Goal: Find specific page/section: Find specific page/section

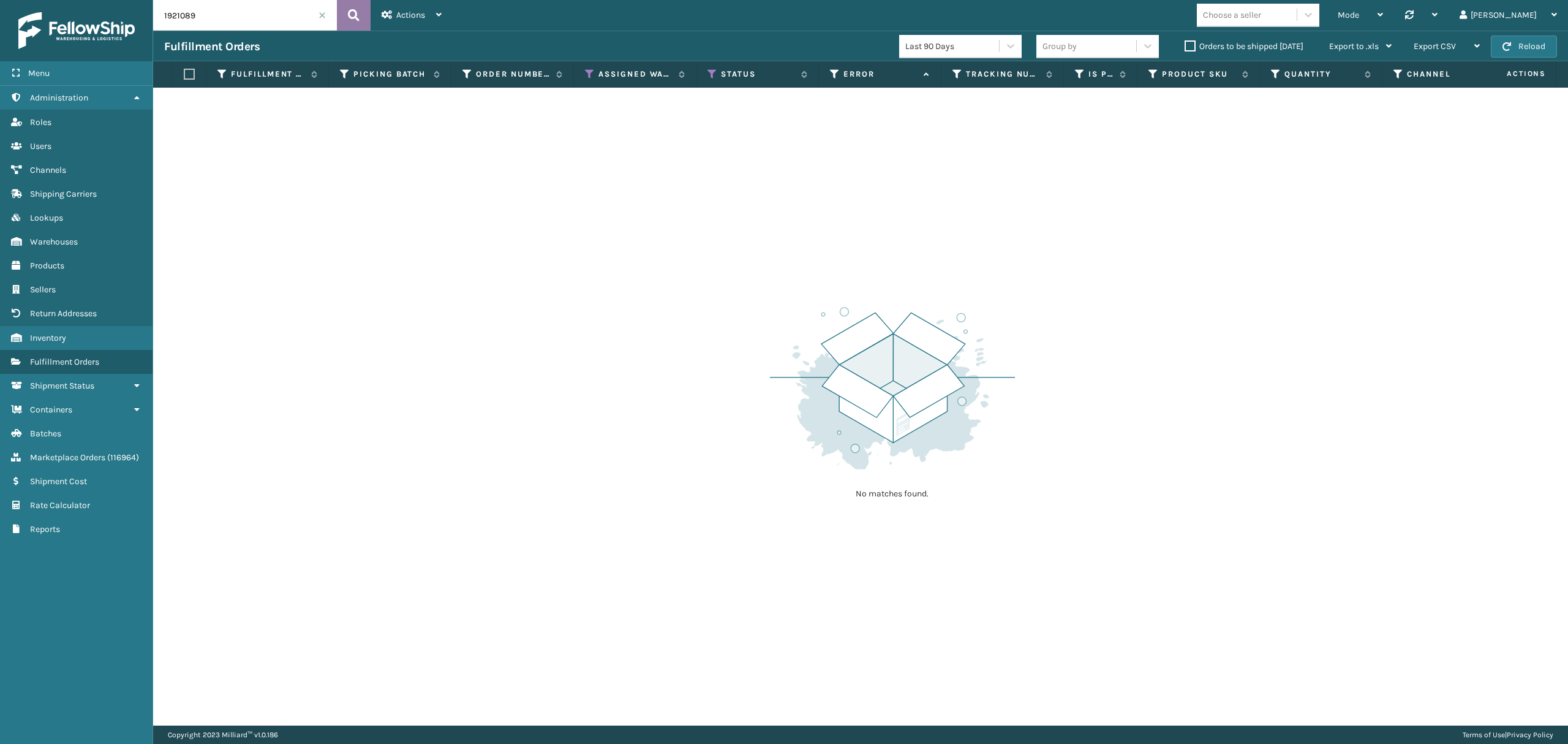
click at [353, 27] on button at bounding box center [353, 16] width 34 height 31
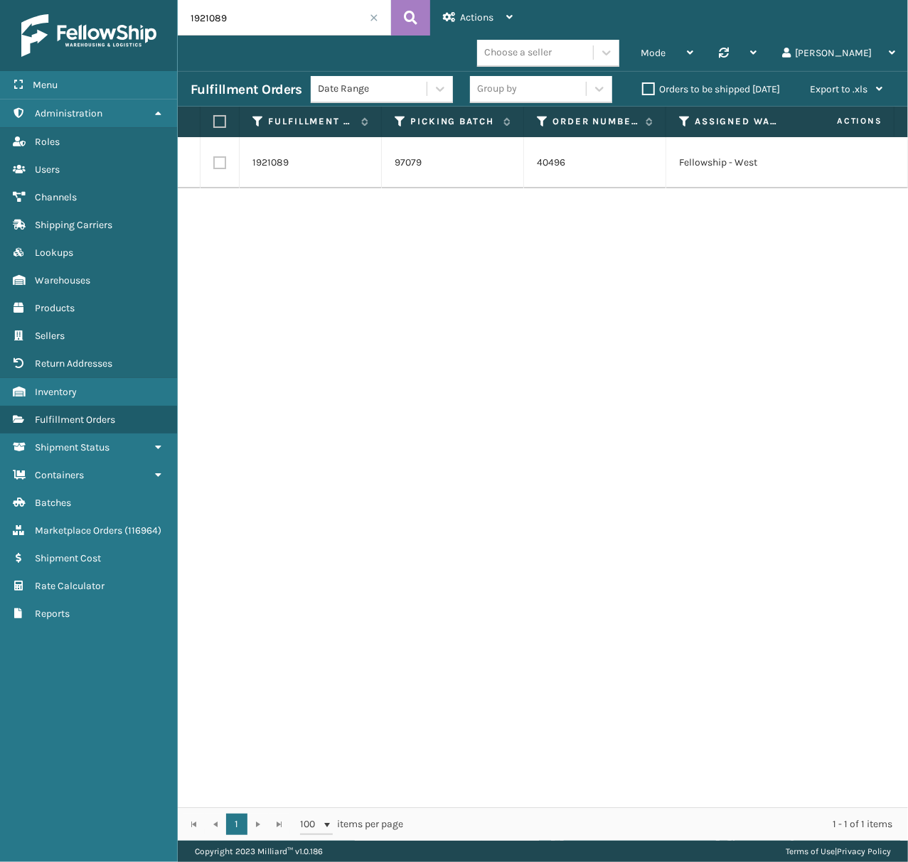
drag, startPoint x: 215, startPoint y: 17, endPoint x: 145, endPoint y: 33, distance: 71.4
click at [145, 0] on div "Menu Administration Roles Users Channels Shipping Carriers Lookups Warehouses P…" at bounding box center [454, 0] width 908 height 0
paste input "762524"
type input "1762524"
click at [421, 6] on button at bounding box center [410, 18] width 39 height 36
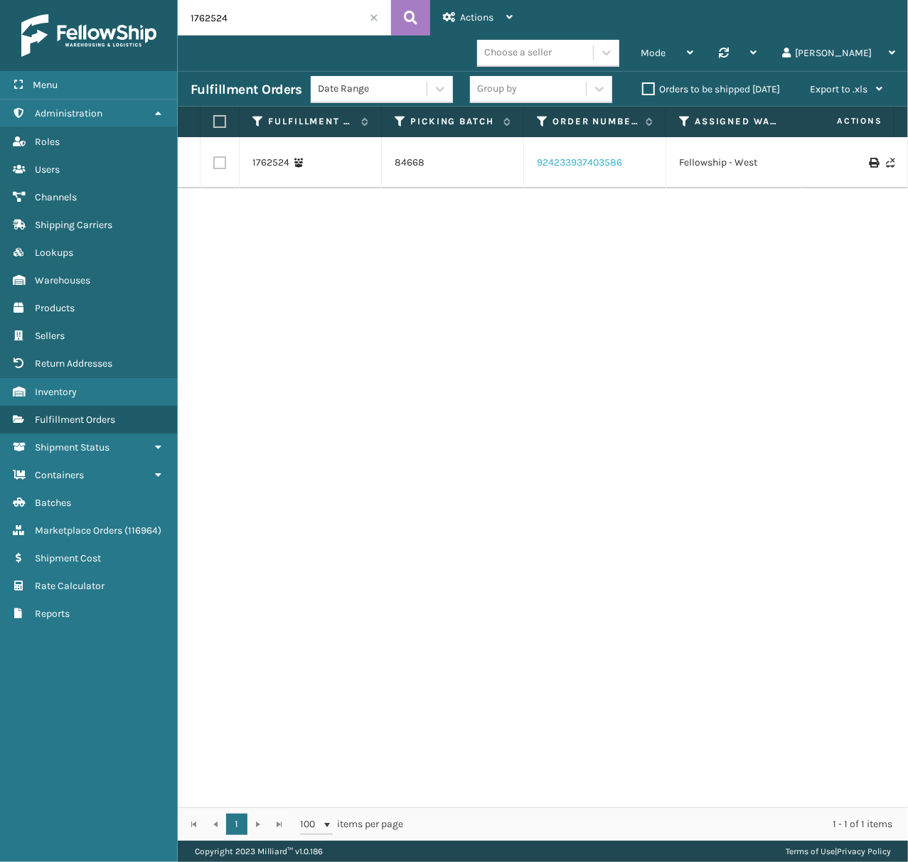
click at [584, 156] on link "924233937403586" at bounding box center [579, 163] width 85 height 14
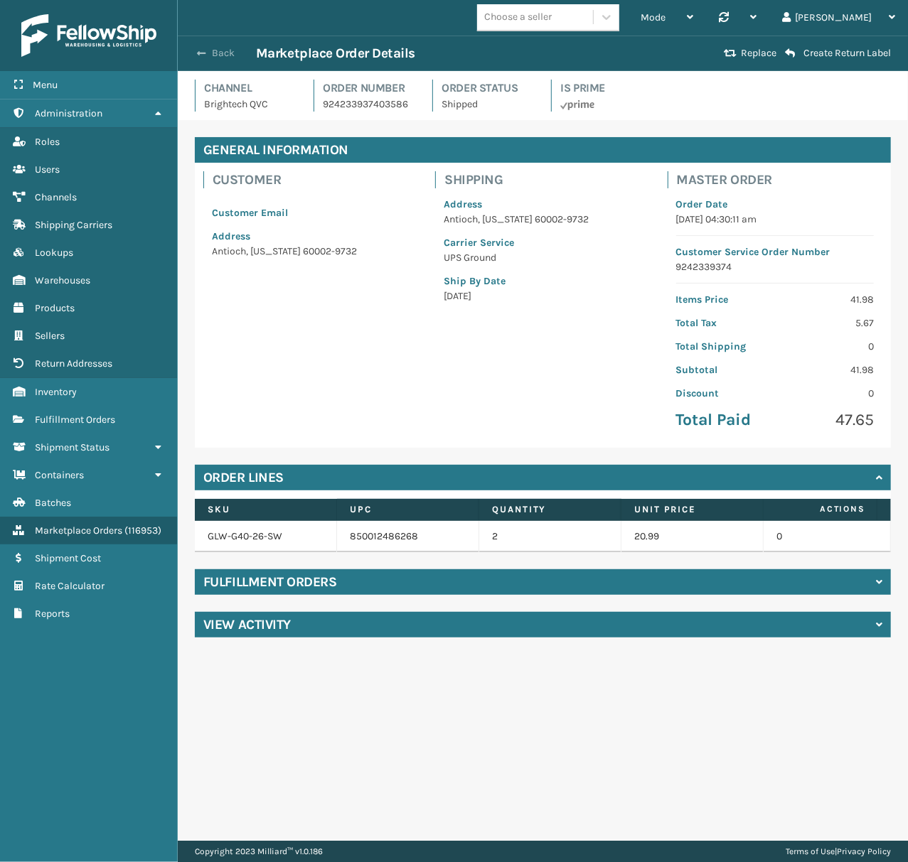
drag, startPoint x: 192, startPoint y: 55, endPoint x: 199, endPoint y: 52, distance: 7.9
click at [194, 54] on button "Back" at bounding box center [223, 53] width 65 height 13
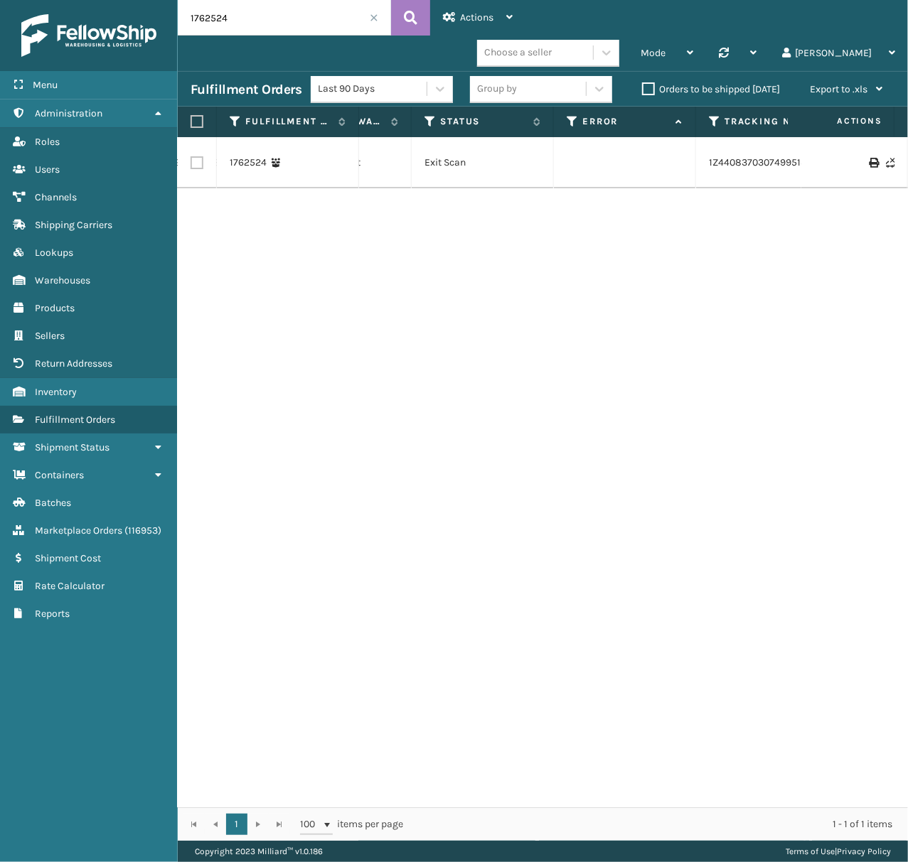
scroll to position [0, 509]
click at [628, 137] on td "1Z4408370307499513" at bounding box center [655, 162] width 142 height 51
click at [628, 156] on link "1Z4408370307499513" at bounding box center [644, 162] width 97 height 12
click at [245, 156] on link "1762524" at bounding box center [248, 163] width 37 height 14
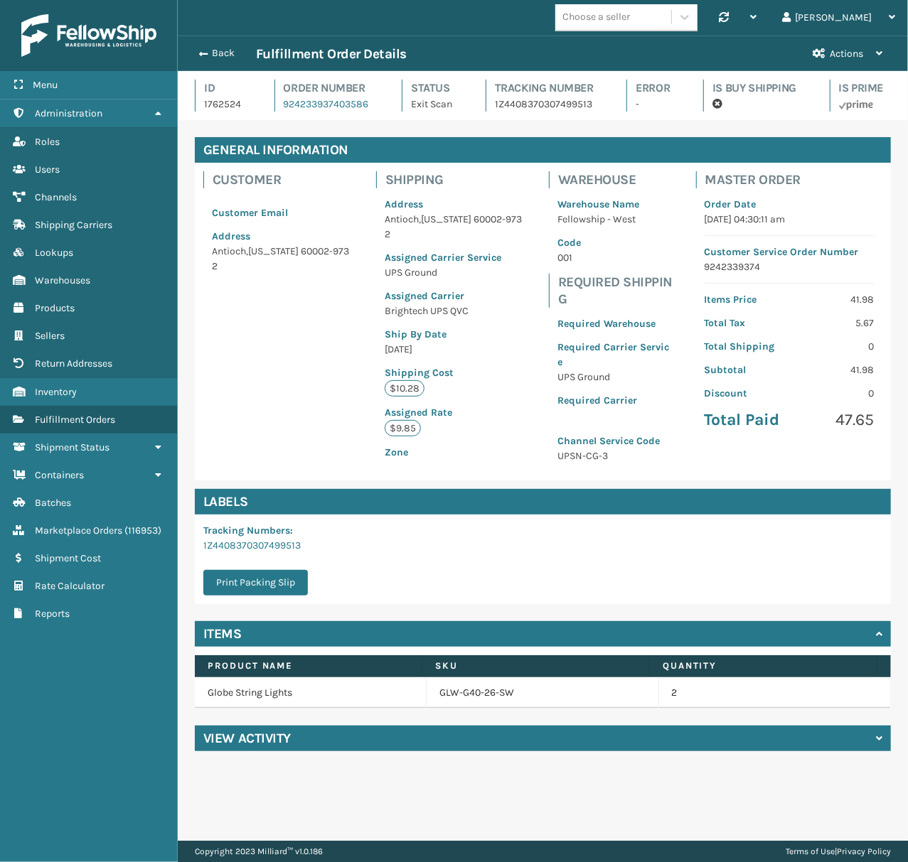
scroll to position [33, 729]
click at [328, 109] on div "Order Number 924233937403586" at bounding box center [325, 96] width 102 height 32
click at [326, 109] on link "924233937403586" at bounding box center [326, 104] width 85 height 12
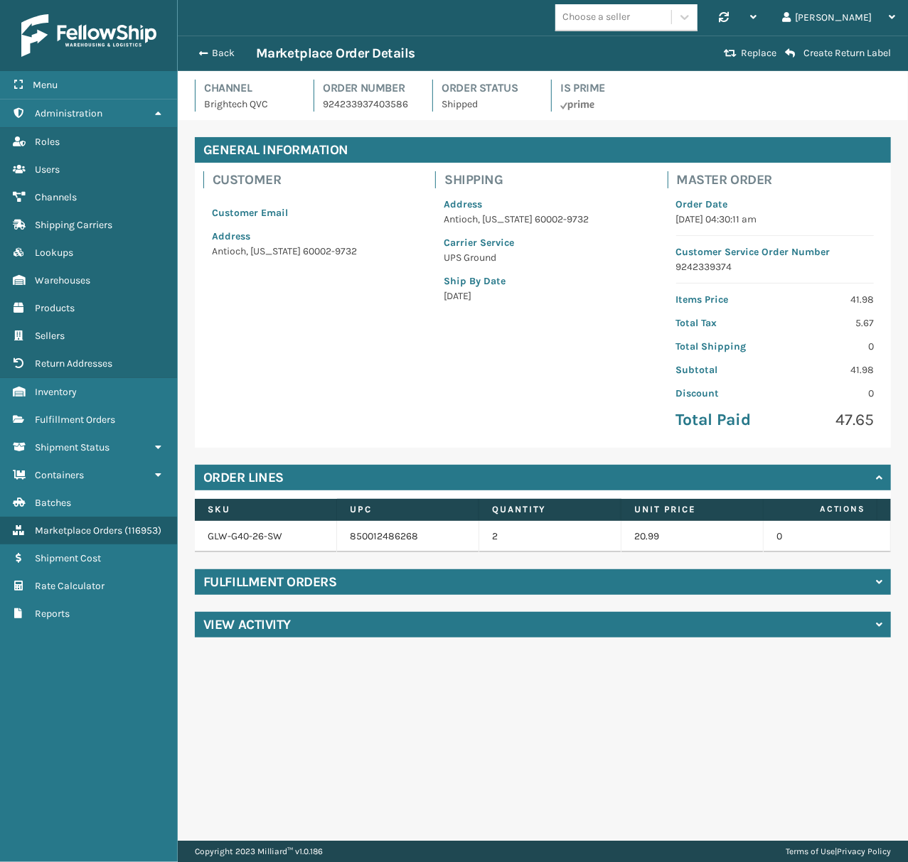
click at [299, 591] on h4 "Fulfillment Orders" at bounding box center [269, 582] width 133 height 17
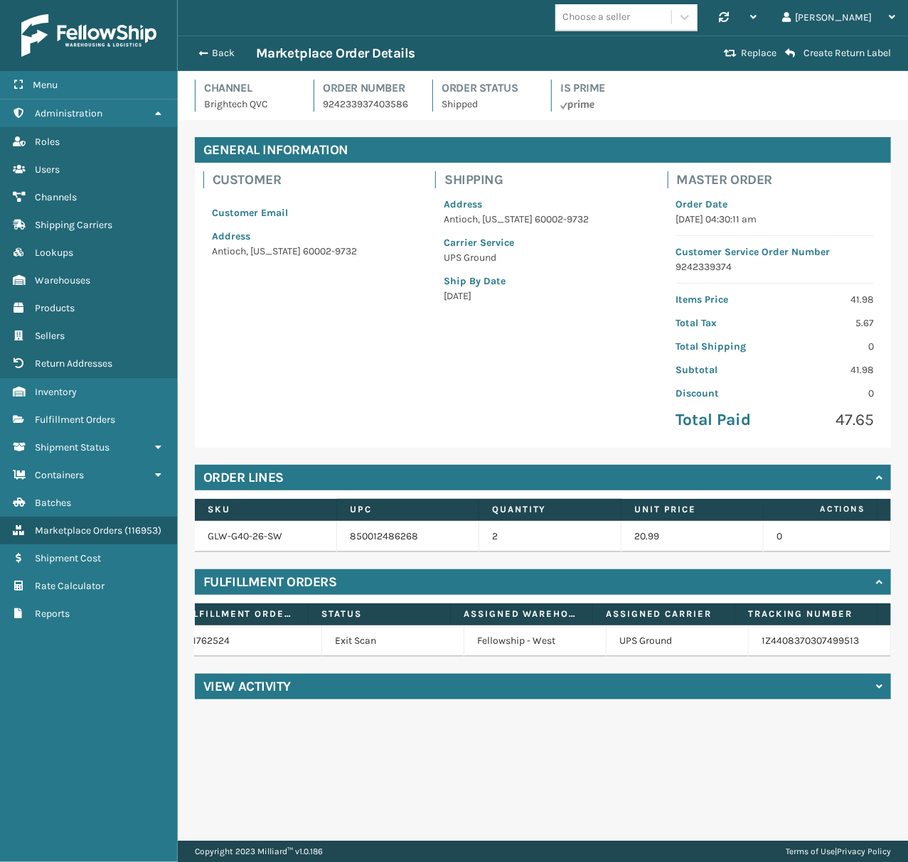
scroll to position [0, 11]
click at [214, 33] on div "Choose a seller Synchronise all channels [PERSON_NAME] Log Out" at bounding box center [543, 18] width 730 height 36
drag, startPoint x: 208, startPoint y: 55, endPoint x: 205, endPoint y: 63, distance: 8.3
click at [208, 55] on button "Back" at bounding box center [223, 53] width 65 height 13
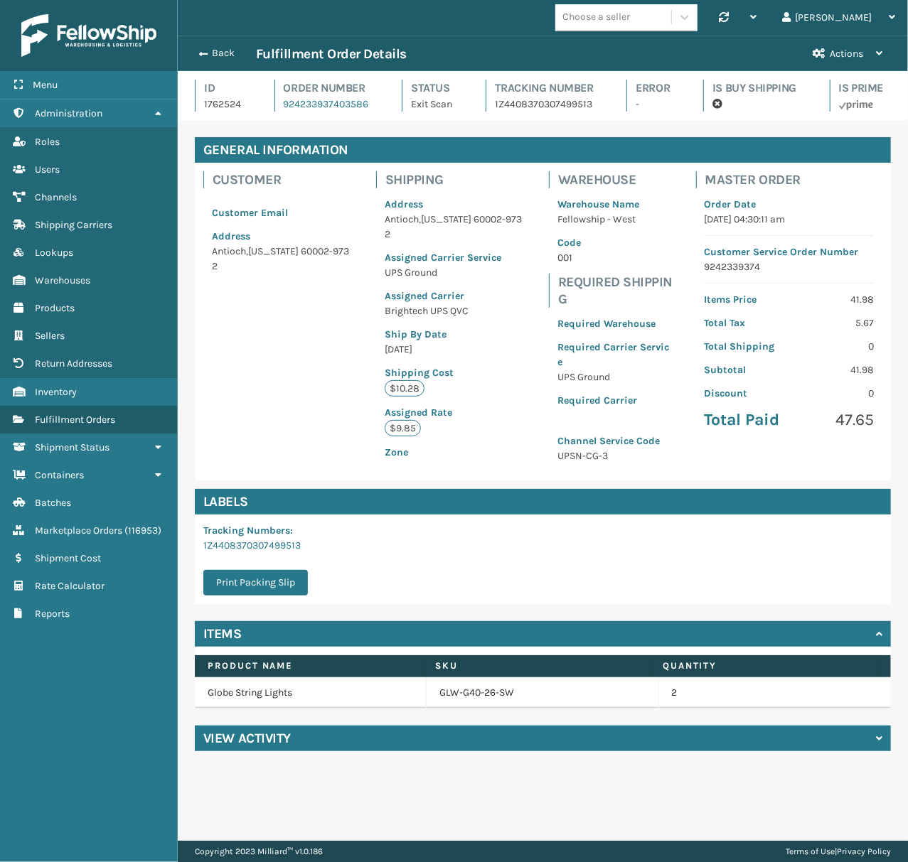
scroll to position [33, 729]
click at [228, 60] on button "Back" at bounding box center [223, 53] width 65 height 13
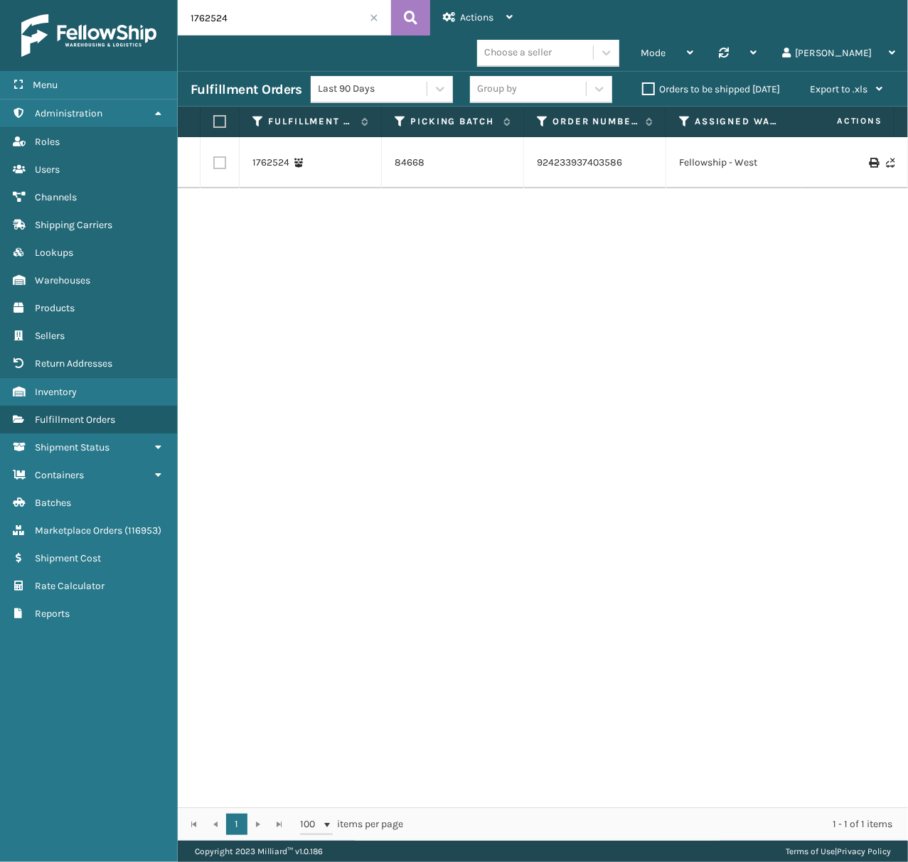
drag, startPoint x: 245, startPoint y: 26, endPoint x: 156, endPoint y: 26, distance: 88.9
click at [156, 0] on div "Menu Administration Roles Users Channels Shipping Carriers Lookups Warehouses P…" at bounding box center [454, 0] width 908 height 0
paste input "1849"
type input "1761849"
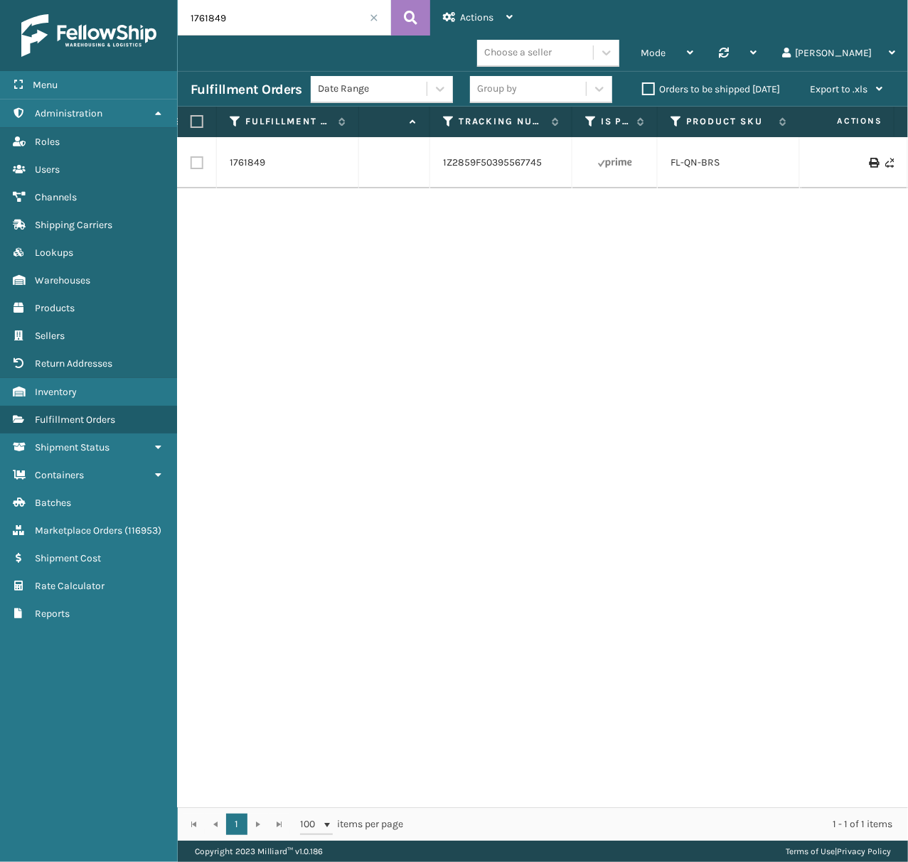
scroll to position [0, 700]
click at [419, 156] on link "1Z2859F50395567745" at bounding box center [455, 162] width 99 height 12
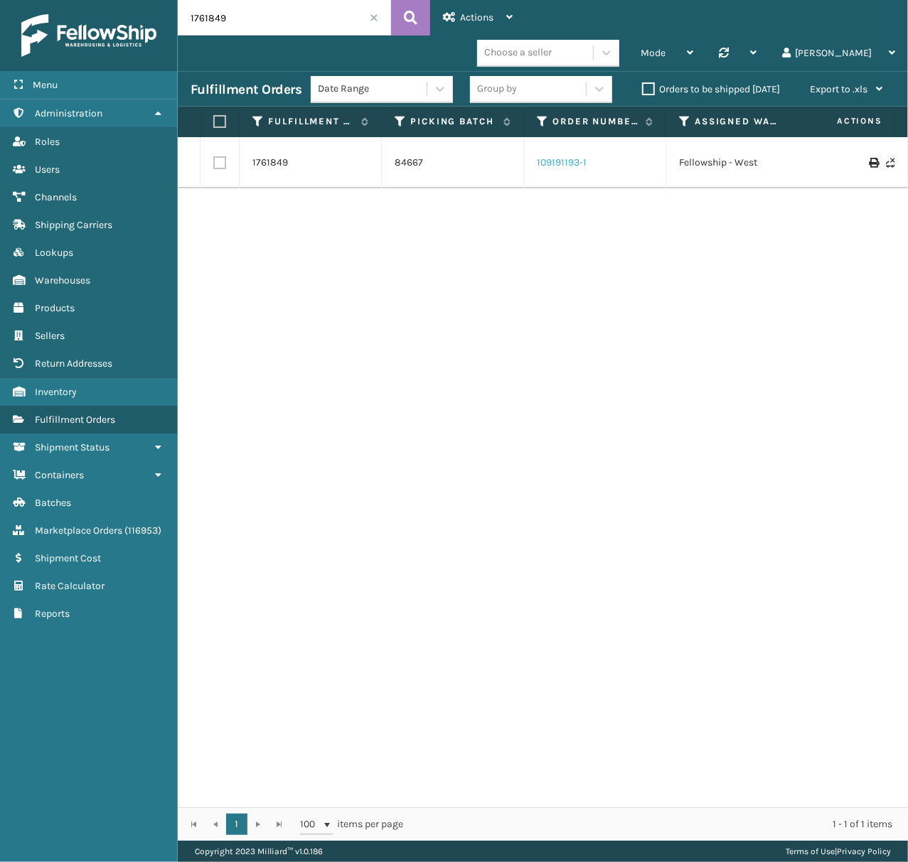
click at [572, 156] on link "109191193-1" at bounding box center [562, 163] width 50 height 14
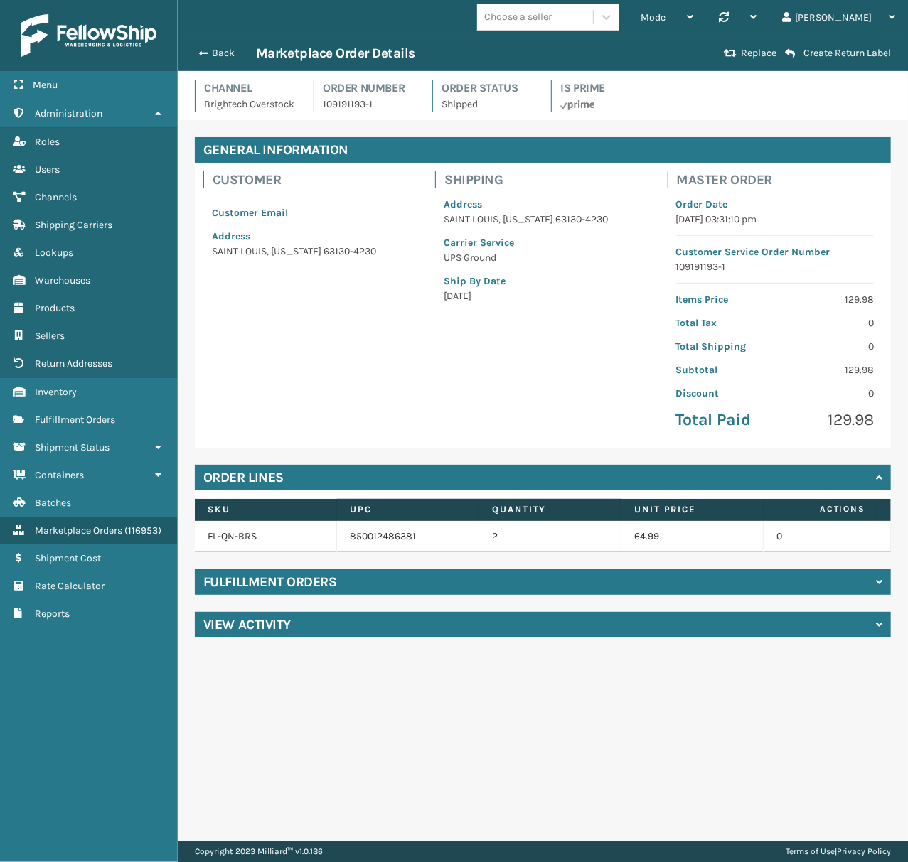
click at [412, 595] on div "Fulfillment Orders" at bounding box center [543, 582] width 696 height 26
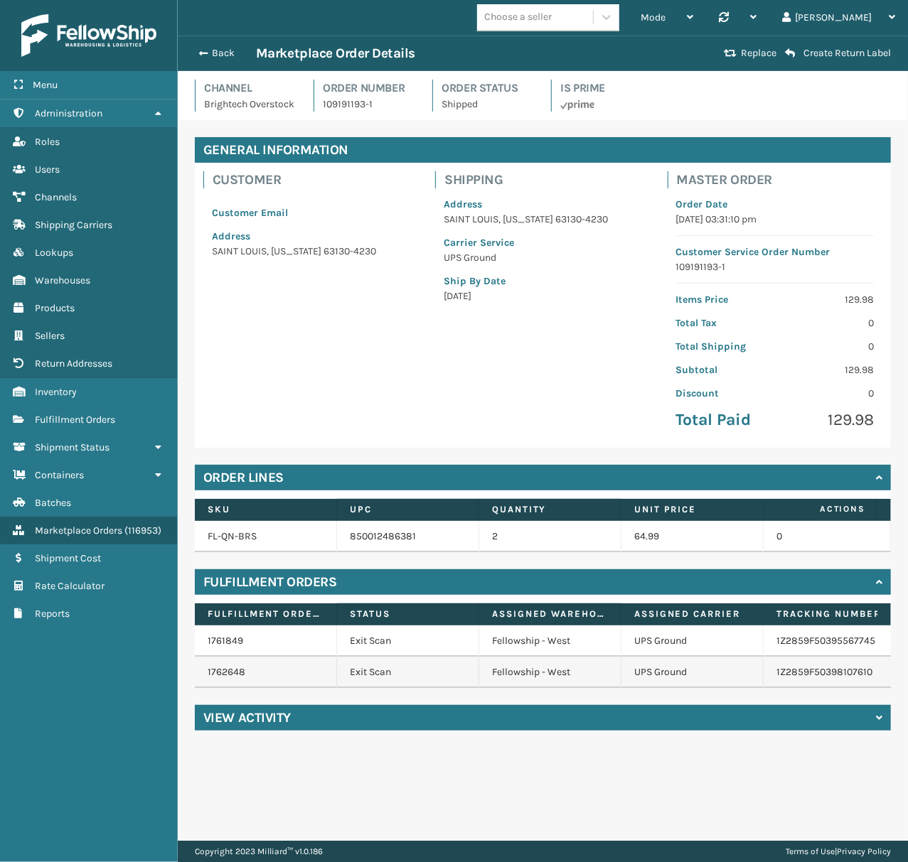
scroll to position [0, 28]
click at [206, 47] on button "Back" at bounding box center [223, 53] width 65 height 13
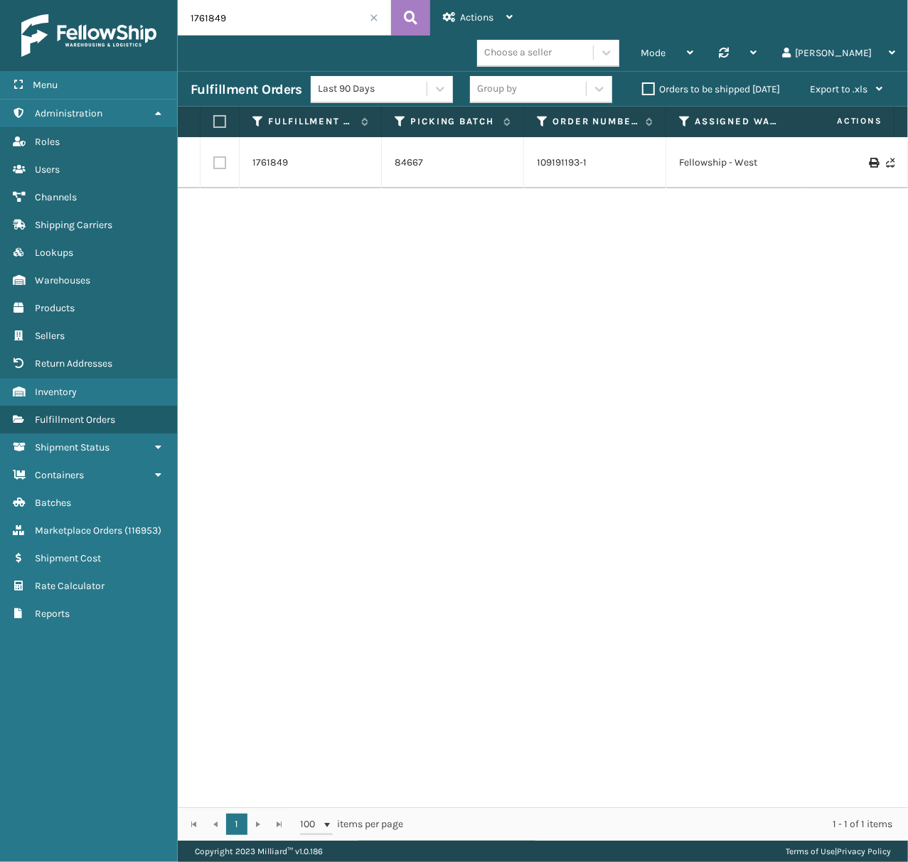
drag, startPoint x: 236, startPoint y: 28, endPoint x: 196, endPoint y: 26, distance: 39.9
click at [195, 26] on input "1761849" at bounding box center [284, 18] width 213 height 36
paste input "1762616"
click at [208, 18] on input "1 1762616" at bounding box center [284, 18] width 213 height 36
type input "1762616"
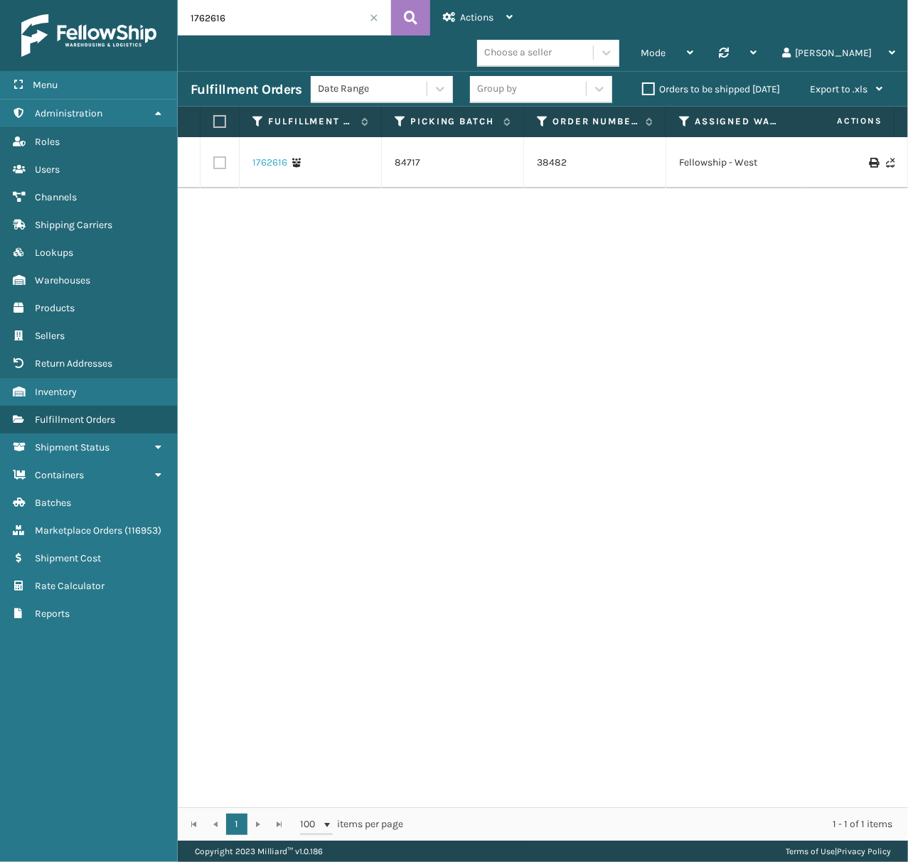
click at [276, 156] on link "1762616" at bounding box center [269, 163] width 35 height 14
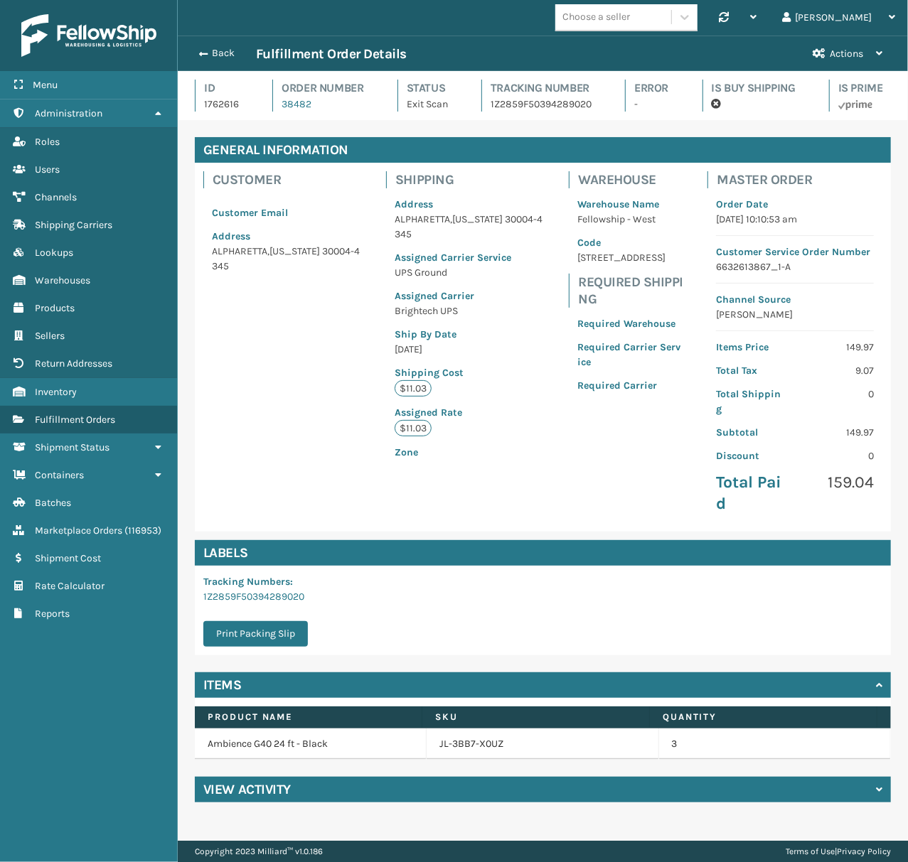
scroll to position [33, 729]
click at [230, 61] on div "Back Fulfillment Order Details" at bounding box center [495, 54] width 609 height 17
drag, startPoint x: 222, startPoint y: 55, endPoint x: 265, endPoint y: 85, distance: 53.1
click at [220, 55] on button "Back" at bounding box center [223, 53] width 65 height 13
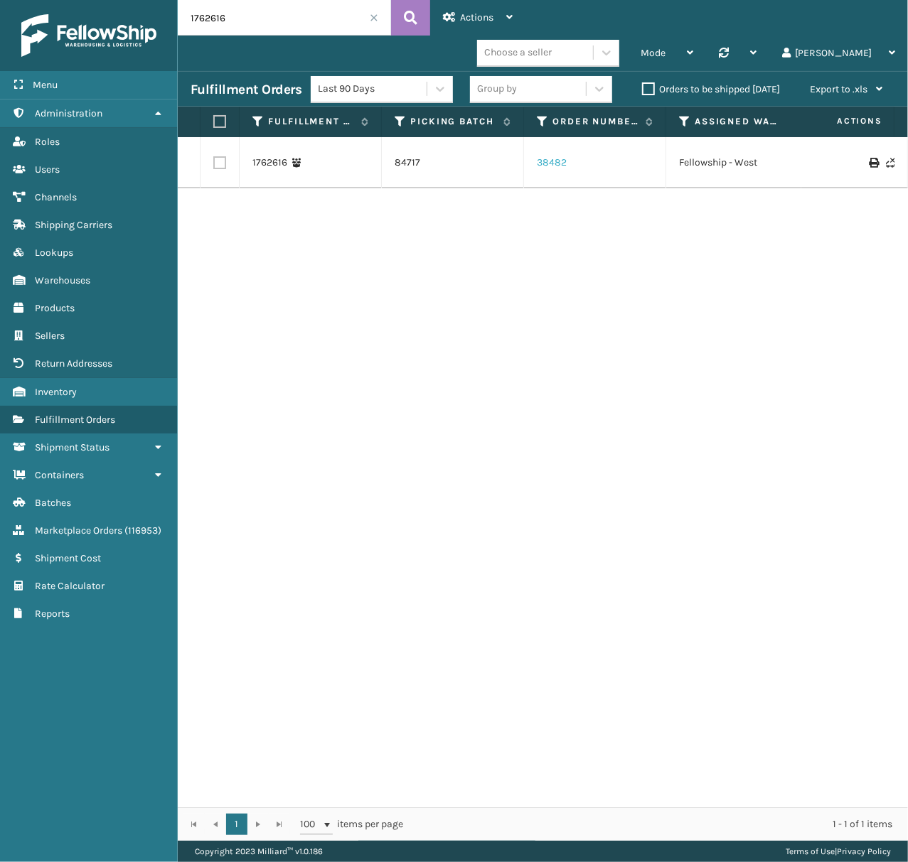
click at [555, 156] on link "38482" at bounding box center [552, 163] width 30 height 14
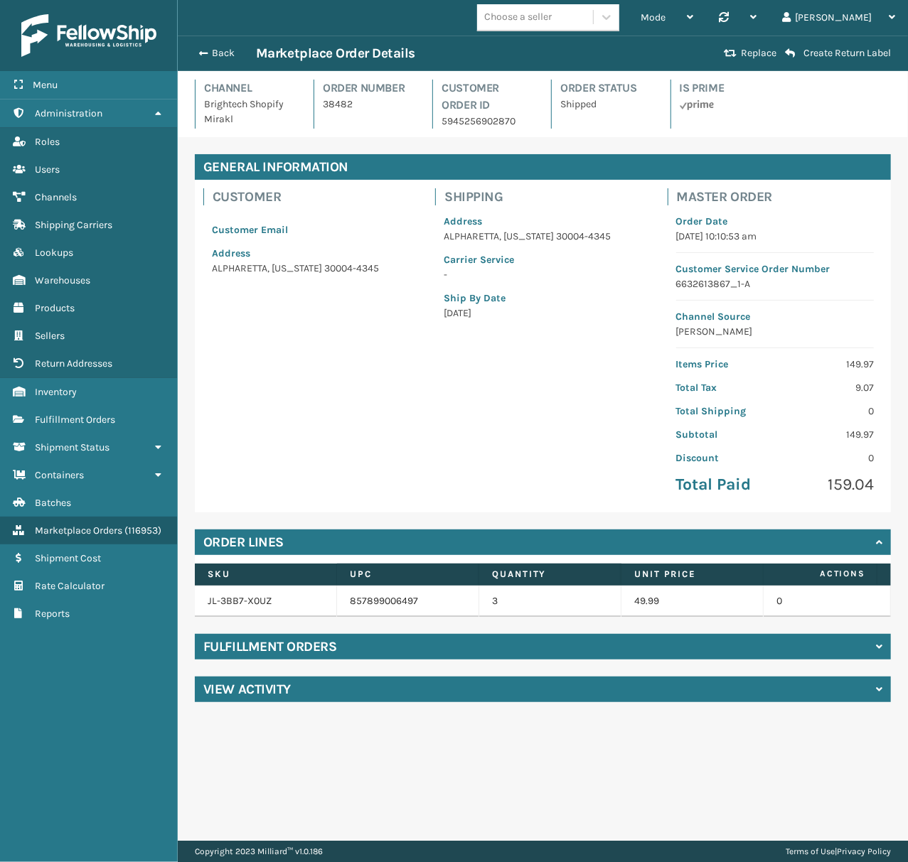
click at [285, 656] on h4 "Fulfillment Orders" at bounding box center [269, 646] width 133 height 17
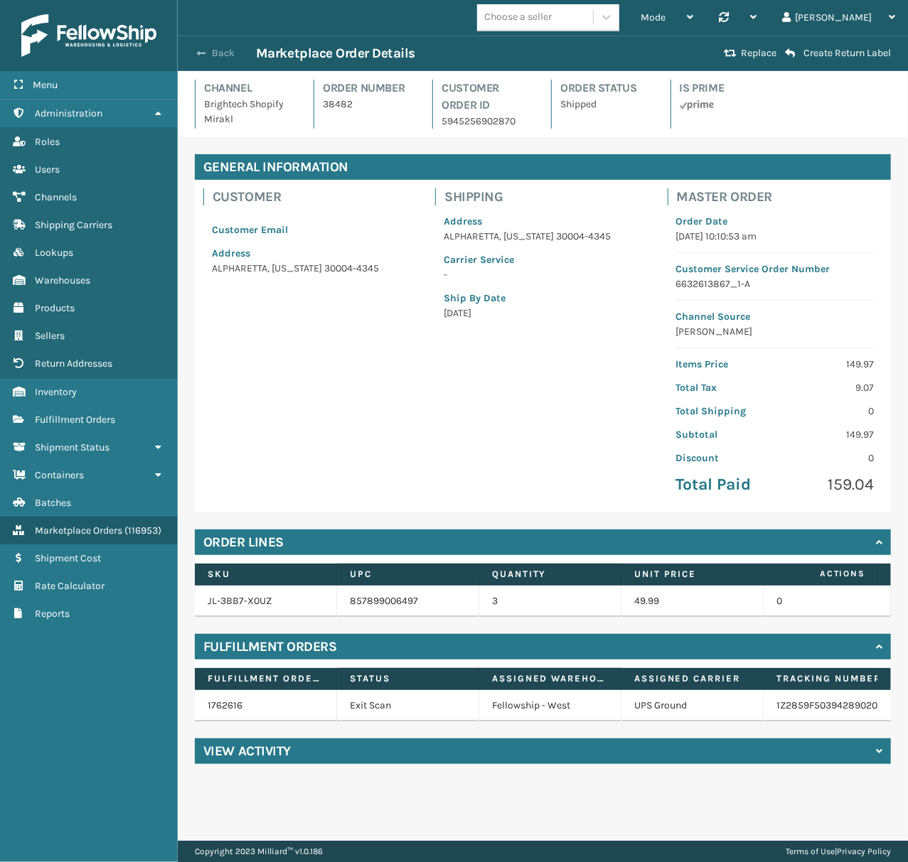
click at [205, 55] on button "Back" at bounding box center [223, 53] width 65 height 13
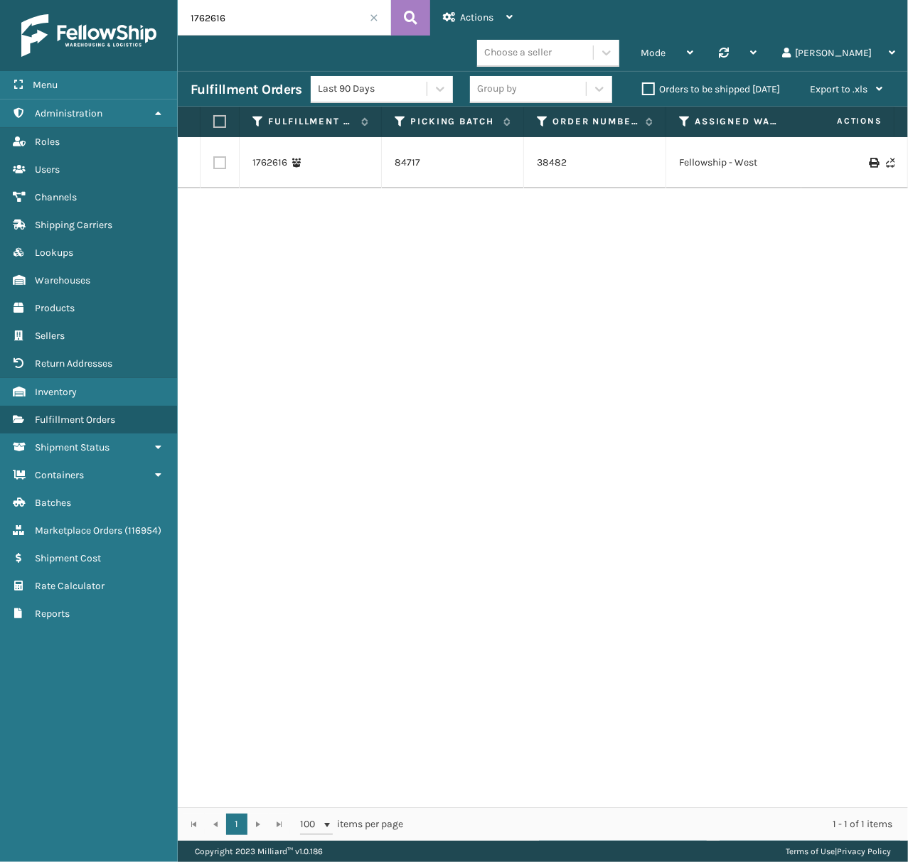
drag, startPoint x: 286, startPoint y: 26, endPoint x: 179, endPoint y: 18, distance: 106.9
click at [179, 18] on input "1762616" at bounding box center [284, 18] width 213 height 36
paste input "2000257"
click at [205, 13] on input "2000257" at bounding box center [284, 18] width 213 height 36
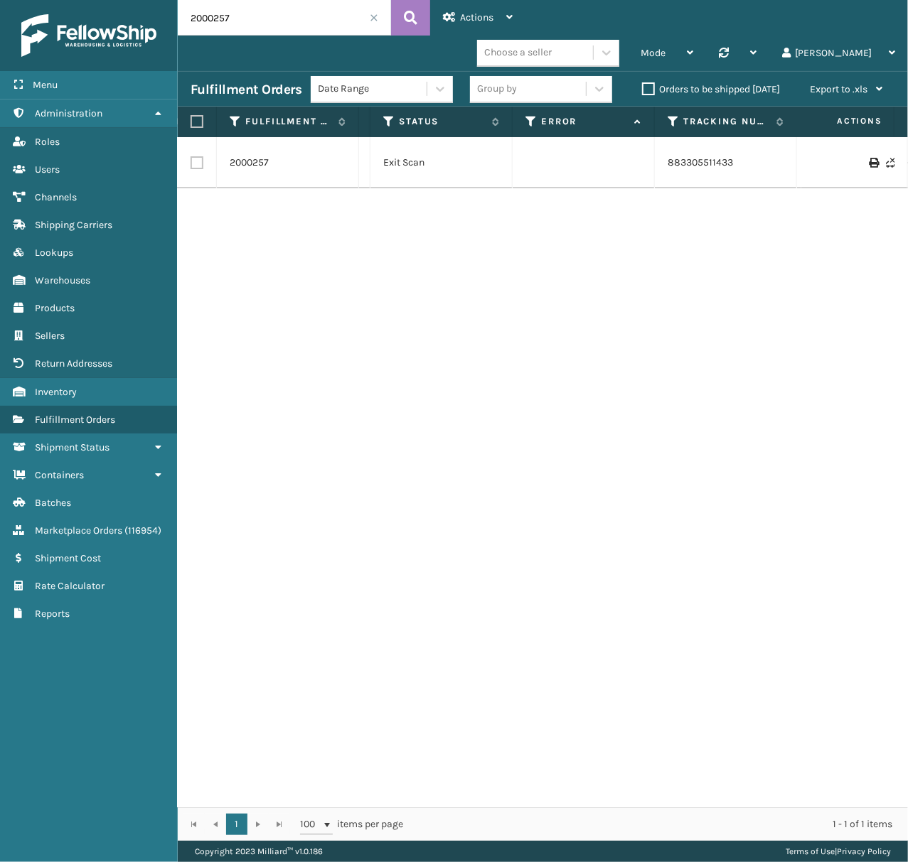
scroll to position [0, 491]
drag, startPoint x: 316, startPoint y: 11, endPoint x: 134, endPoint y: 23, distance: 181.7
click at [134, 0] on div "Menu Administration Roles Users Channels Shipping Carriers Lookups Warehouses P…" at bounding box center [454, 0] width 908 height 0
paste input "17624"
type input "1762457"
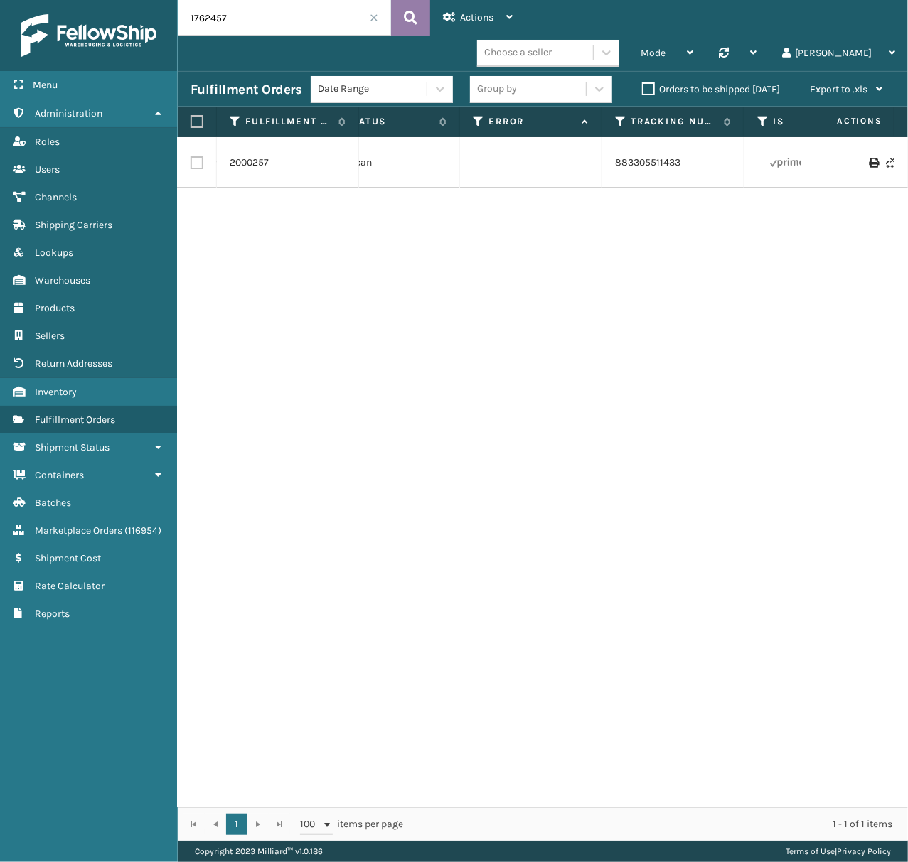
click at [419, 26] on button at bounding box center [410, 18] width 39 height 36
click at [242, 156] on link "1762457" at bounding box center [248, 163] width 36 height 14
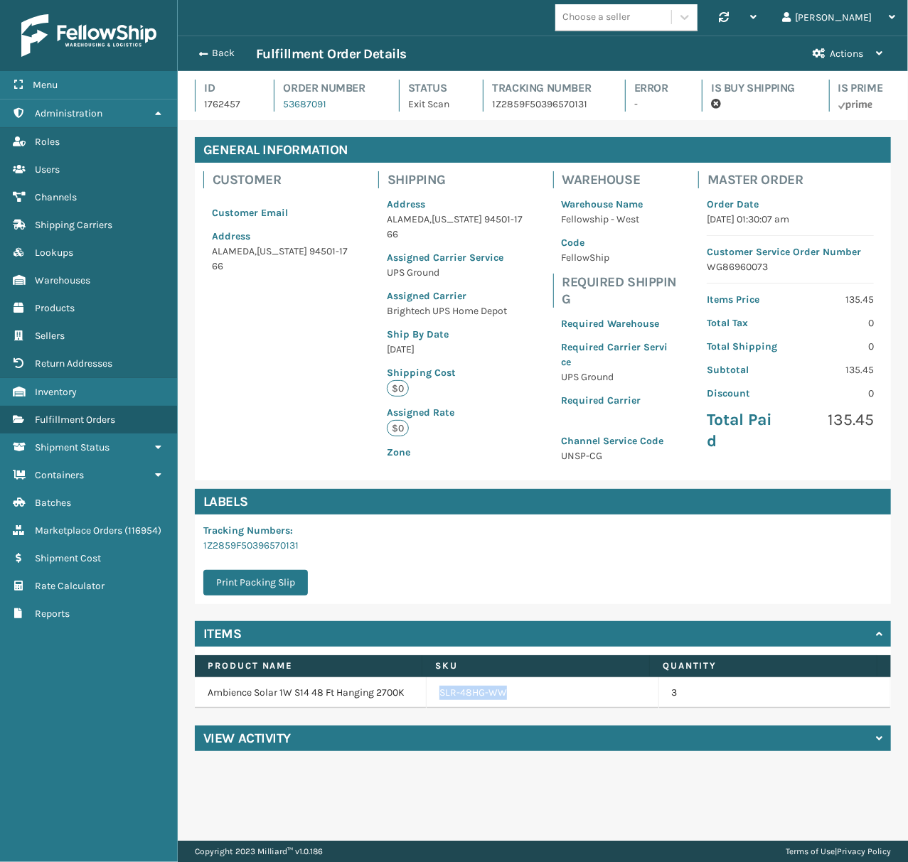
copy link "SLR-48HG-WW"
drag, startPoint x: 431, startPoint y: 692, endPoint x: 766, endPoint y: 664, distance: 336.8
click at [516, 695] on td "SLR-48HG-WW" at bounding box center [543, 693] width 232 height 31
click at [219, 53] on button "Back" at bounding box center [223, 53] width 65 height 13
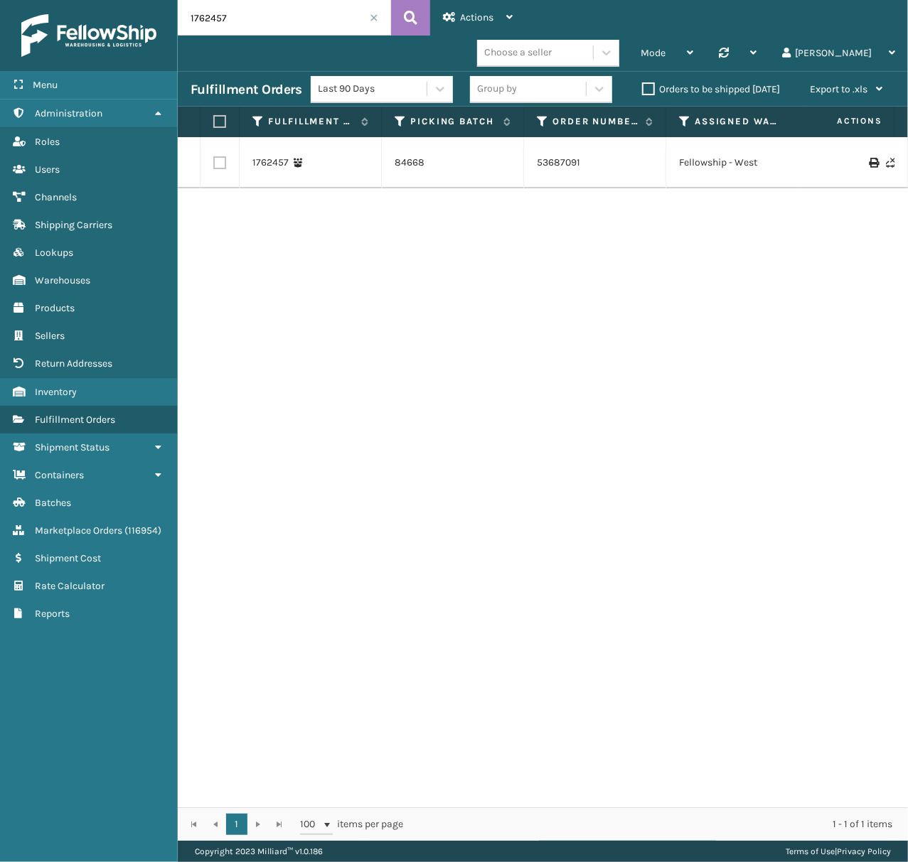
drag, startPoint x: 270, startPoint y: 23, endPoint x: 157, endPoint y: 21, distance: 113.1
click at [157, 0] on div "Menu Administration Roles Users Channels Shipping Carriers Lookups Warehouses P…" at bounding box center [454, 0] width 908 height 0
paste input "2005726"
click at [413, 14] on icon at bounding box center [411, 17] width 14 height 21
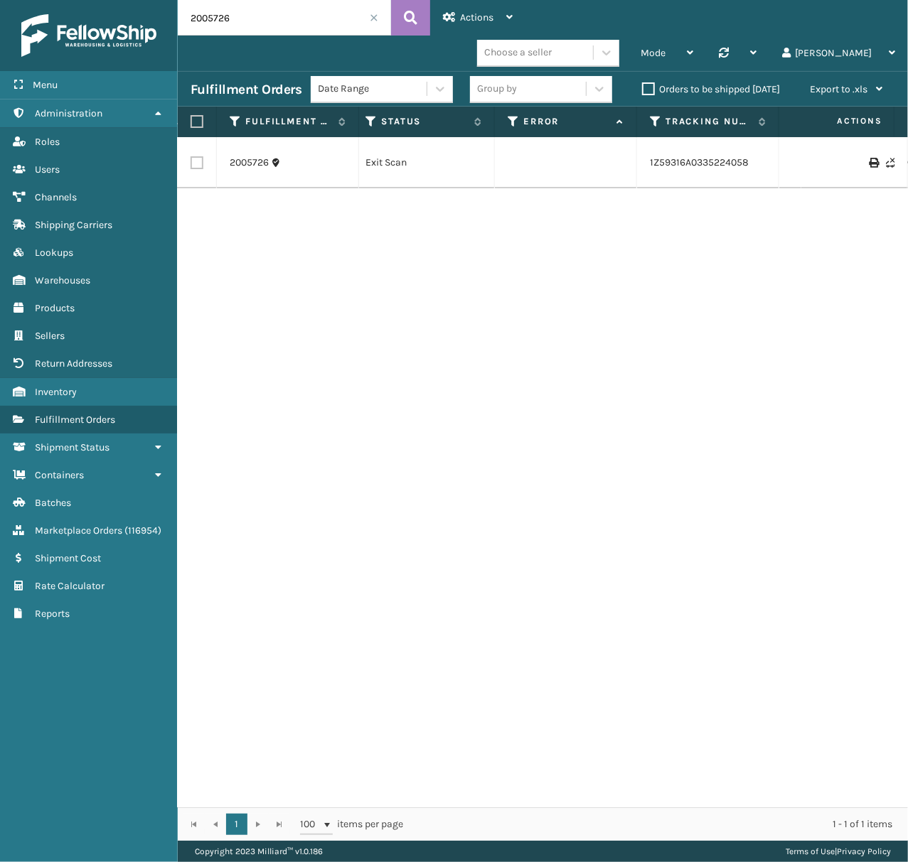
scroll to position [0, 550]
drag, startPoint x: 196, startPoint y: 11, endPoint x: 174, endPoint y: 11, distance: 22.0
click at [174, 0] on div "Menu Administration Roles Users Channels Shipping Carriers Lookups Warehouses P…" at bounding box center [454, 0] width 908 height 0
paste input "433"
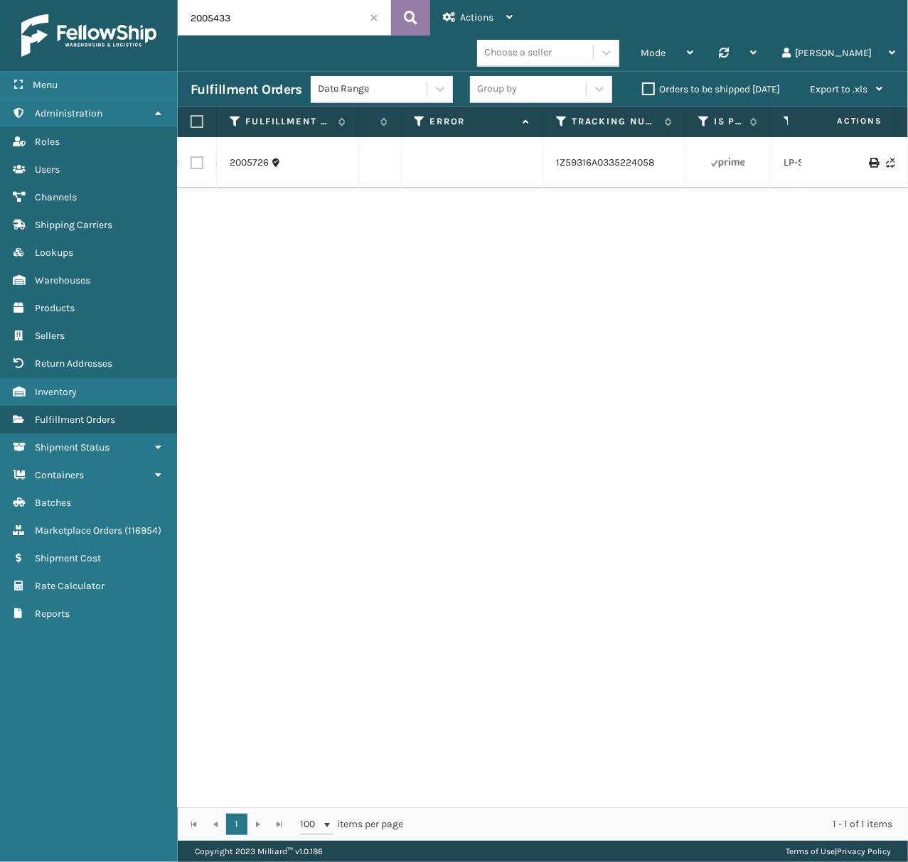
click at [413, 15] on icon at bounding box center [411, 17] width 14 height 21
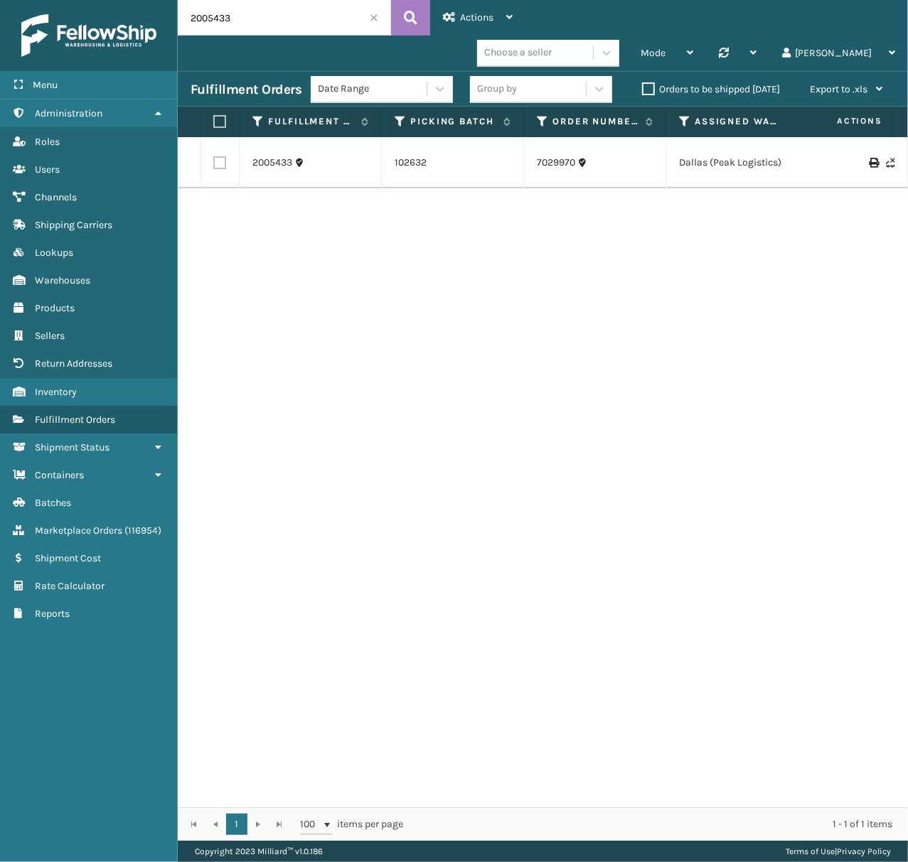
drag, startPoint x: 248, startPoint y: 20, endPoint x: 149, endPoint y: 27, distance: 99.1
click at [149, 0] on div "Menu Administration Roles Users Channels Shipping Carriers Lookups Warehouses P…" at bounding box center [454, 0] width 908 height 0
paste input "1964049"
click at [208, 18] on input "1964049" at bounding box center [284, 18] width 213 height 36
click at [412, 14] on icon at bounding box center [411, 17] width 14 height 21
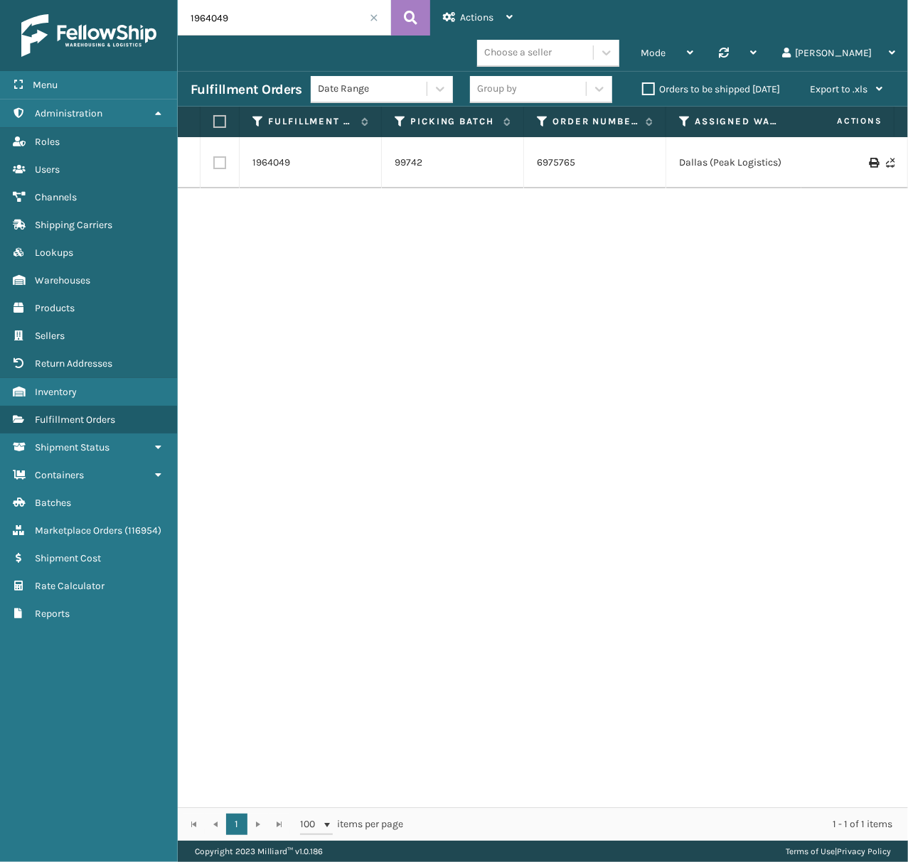
drag, startPoint x: 239, startPoint y: 10, endPoint x: 160, endPoint y: 29, distance: 81.2
click at [160, 0] on div "Menu Administration Roles Users Channels Shipping Carriers Lookups Warehouses P…" at bounding box center [454, 0] width 908 height 0
paste input ": 1903648"
click at [193, 18] on input ": 1903648" at bounding box center [284, 18] width 213 height 36
click at [196, 18] on input ": 1903648" at bounding box center [284, 18] width 213 height 36
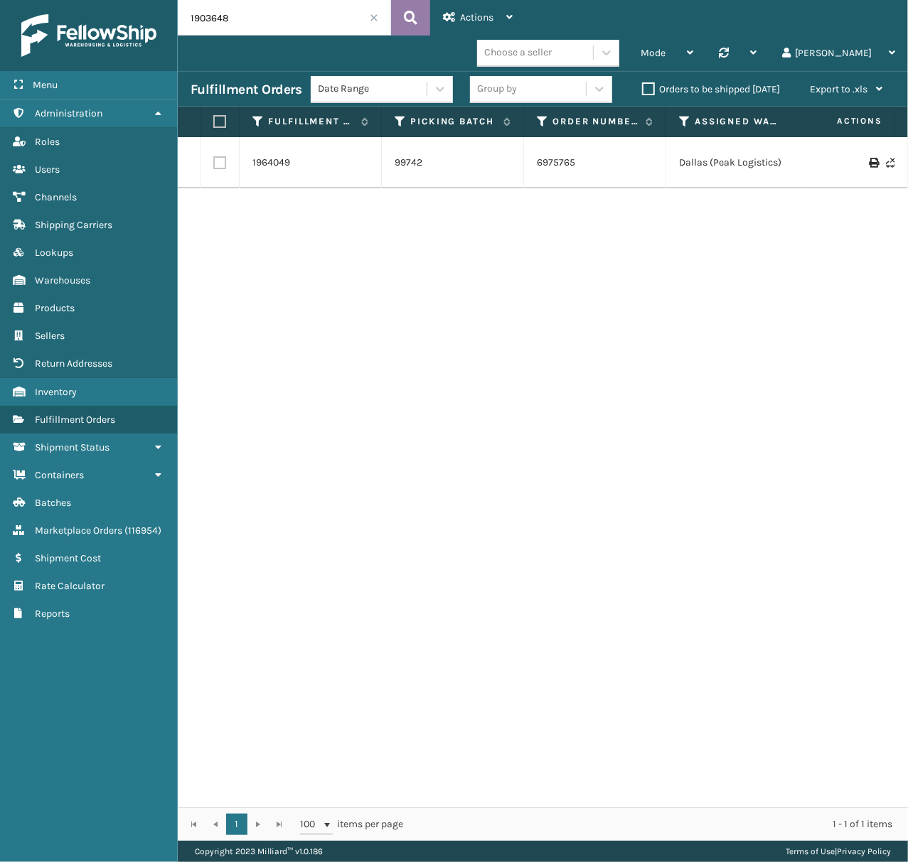
click at [419, 12] on button at bounding box center [410, 18] width 39 height 36
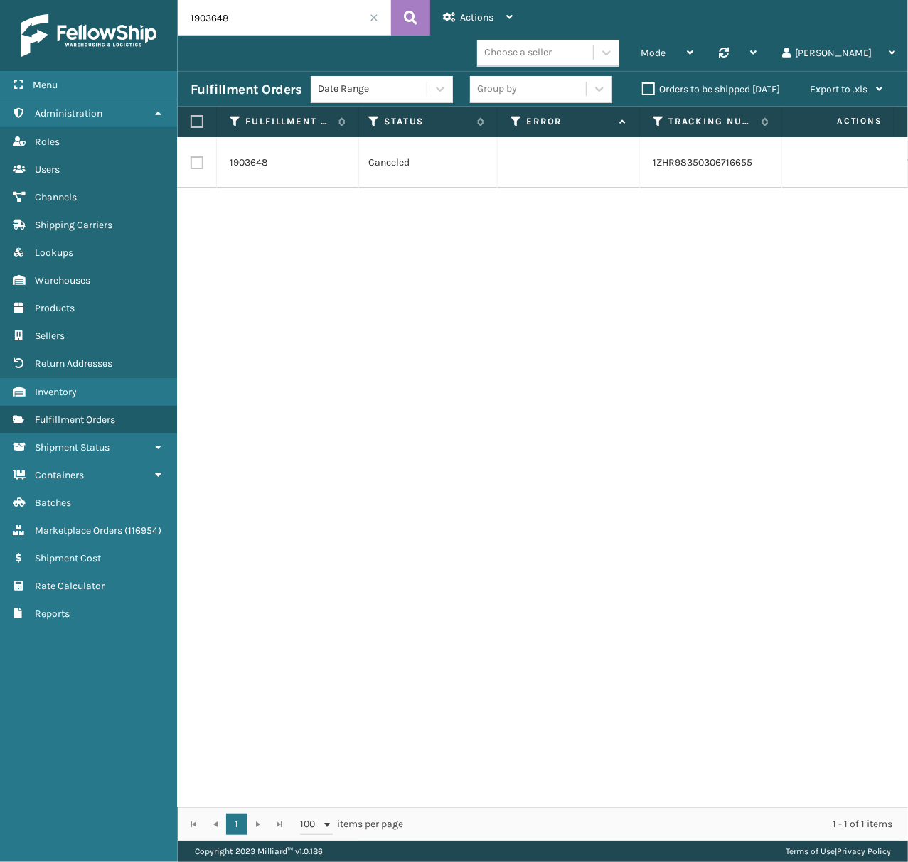
scroll to position [0, 450]
click at [680, 156] on link "1ZHR98350306716655" at bounding box center [706, 162] width 100 height 12
drag, startPoint x: 260, startPoint y: 21, endPoint x: 146, endPoint y: 21, distance: 114.5
click at [146, 0] on div "Menu Administration Roles Users Channels Shipping Carriers Lookups Warehouses P…" at bounding box center [454, 0] width 908 height 0
paste input "889076"
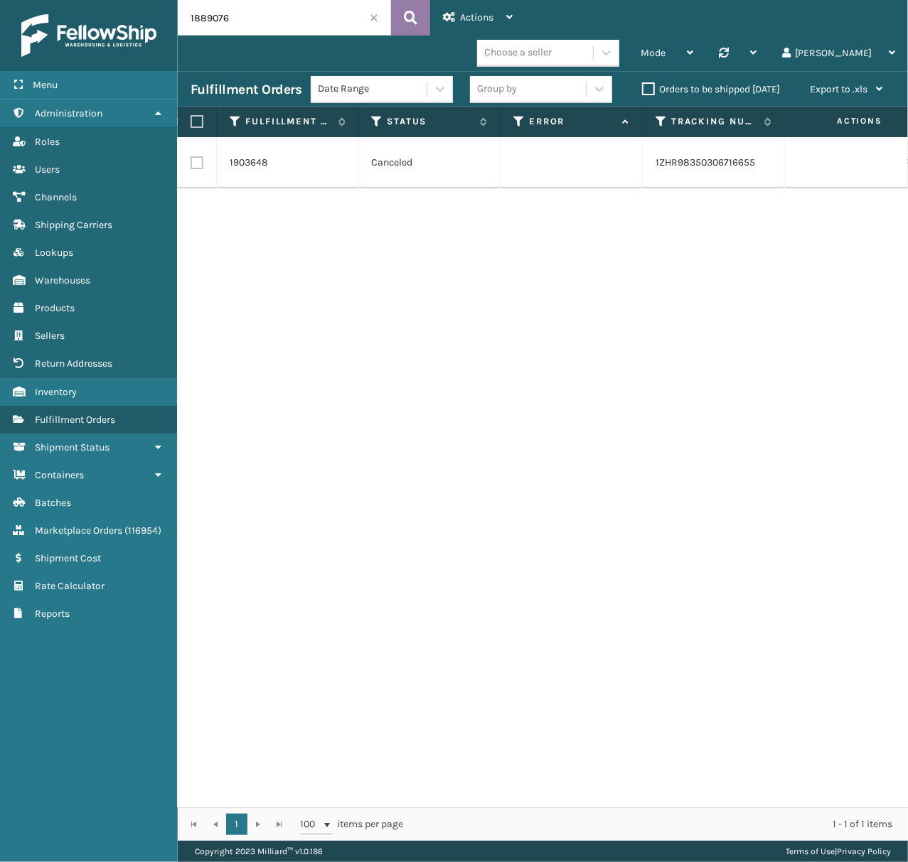
click at [416, 23] on icon at bounding box center [411, 17] width 14 height 21
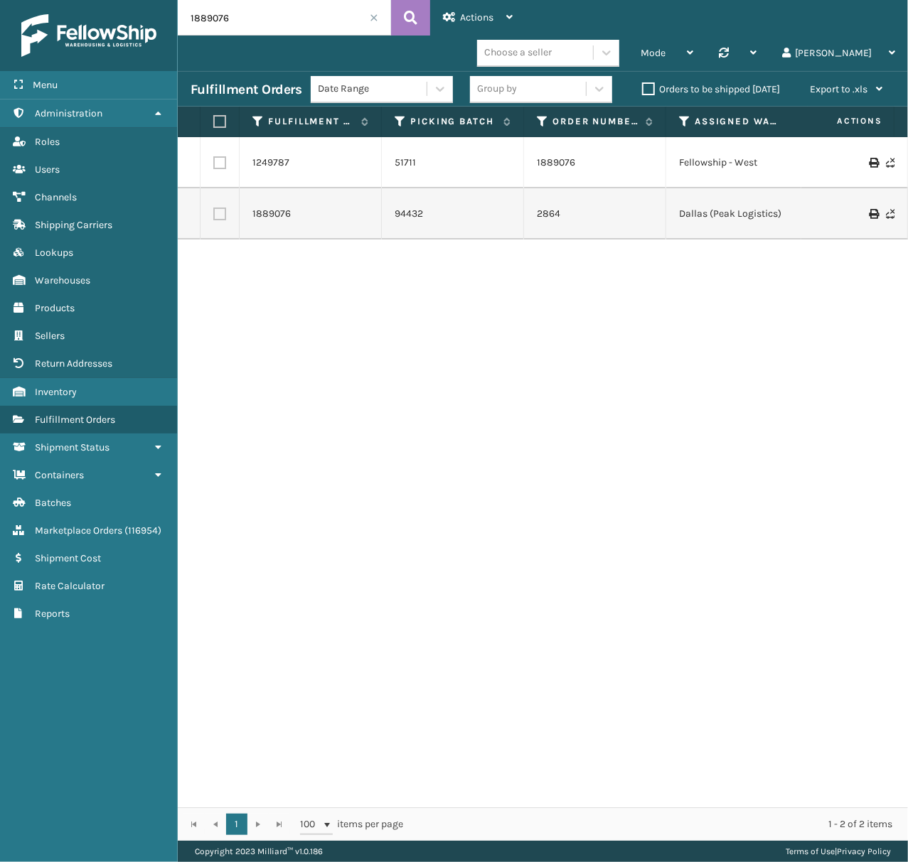
drag, startPoint x: 268, startPoint y: 21, endPoint x: 182, endPoint y: 21, distance: 86.0
click at [182, 21] on input "1889076" at bounding box center [284, 18] width 213 height 36
paste input "37084"
click at [412, 20] on icon at bounding box center [411, 17] width 14 height 21
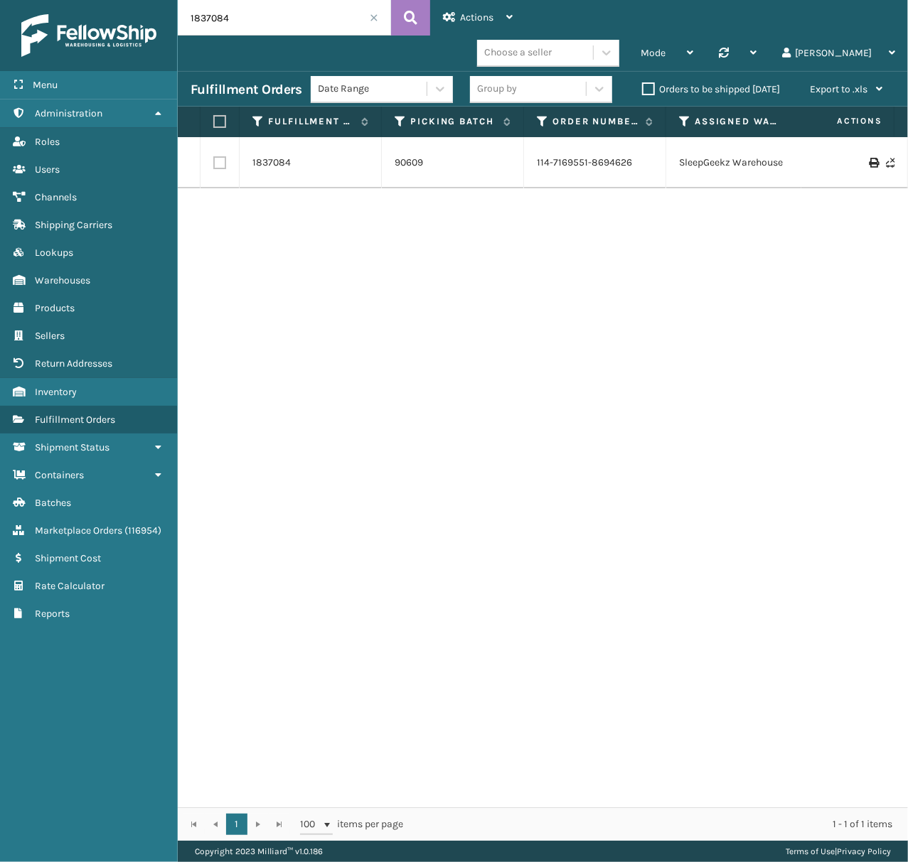
drag, startPoint x: 242, startPoint y: 20, endPoint x: 160, endPoint y: 21, distance: 82.5
click at [160, 0] on div "Menu Administration Roles Users Channels Shipping Carriers Lookups Warehouses P…" at bounding box center [454, 0] width 908 height 0
paste input "14-7169551-8694626"
click at [419, 16] on button at bounding box center [410, 18] width 39 height 36
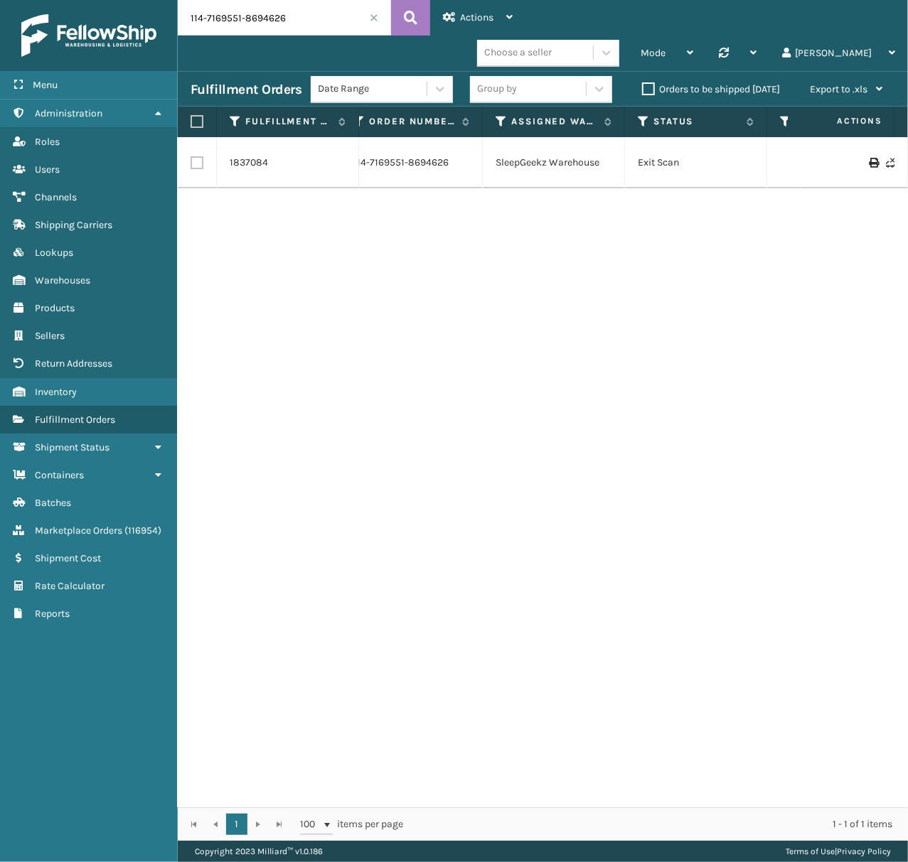
scroll to position [0, 422]
click at [311, 220] on div "1837084 90609 114-7169551-8694626 SleepGeekz Warehouse Exit Scan 289095561392 4…" at bounding box center [543, 472] width 730 height 670
drag, startPoint x: 296, startPoint y: 23, endPoint x: 137, endPoint y: 13, distance: 160.3
click at [137, 0] on div "Menu Administration Roles Users Channels Shipping Carriers Lookups Warehouses P…" at bounding box center [454, 0] width 908 height 0
paste input "88907"
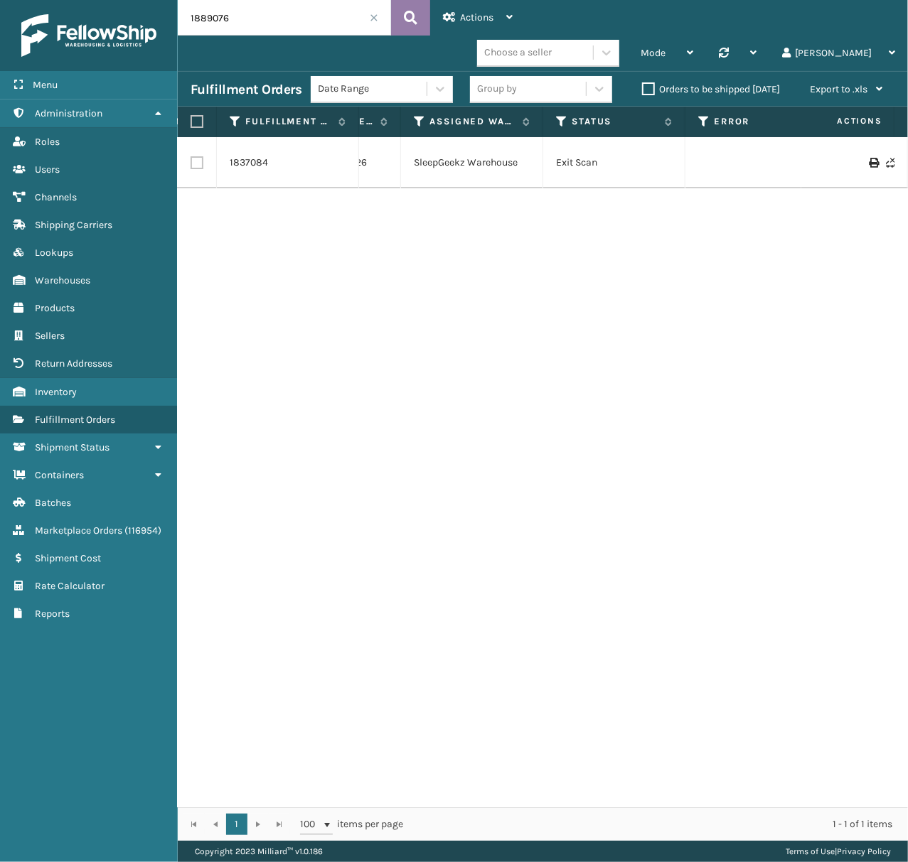
click at [419, 21] on button at bounding box center [410, 18] width 39 height 36
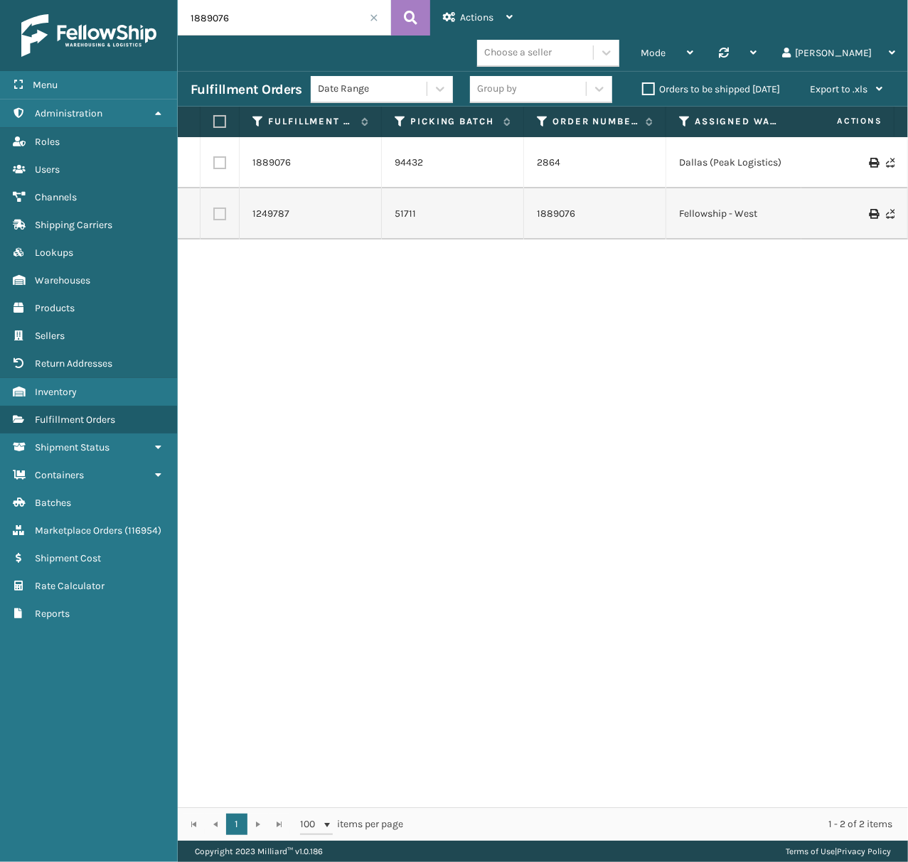
drag, startPoint x: 220, startPoint y: 20, endPoint x: 186, endPoint y: 20, distance: 34.1
click at [186, 20] on input "1889076" at bounding box center [284, 18] width 213 height 36
paste input "1986143"
click at [208, 21] on input "1986143" at bounding box center [284, 18] width 213 height 36
click at [397, 14] on button at bounding box center [410, 18] width 39 height 36
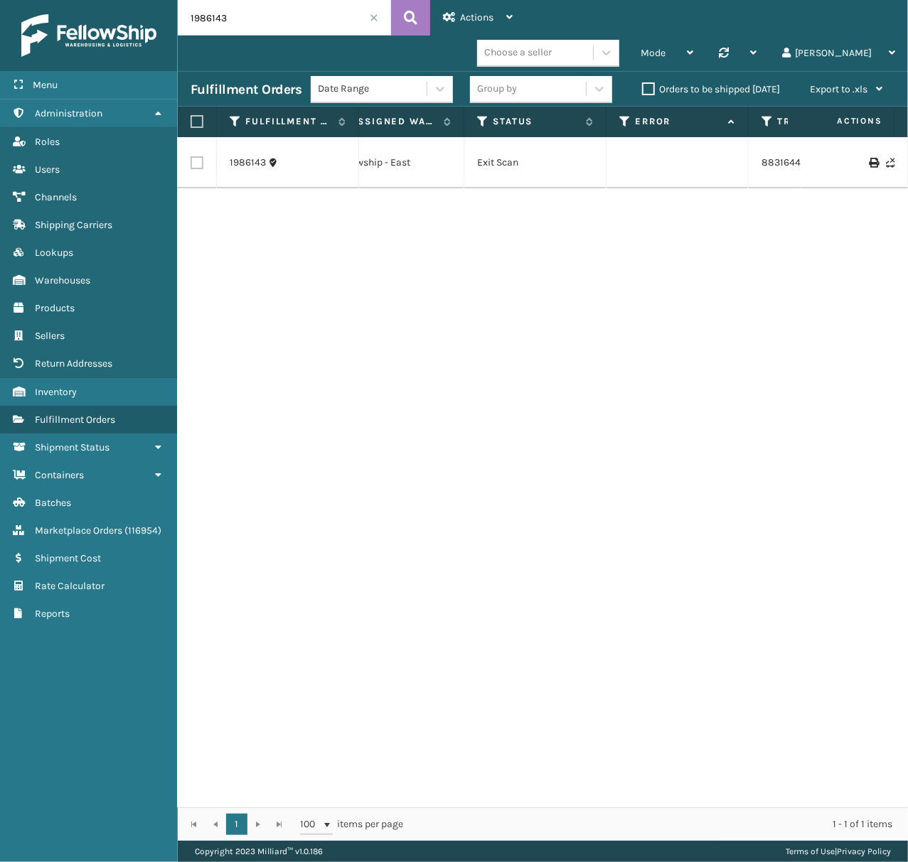
scroll to position [0, 287]
drag, startPoint x: 307, startPoint y: 15, endPoint x: 200, endPoint y: 26, distance: 107.9
click at [200, 26] on input "1986143" at bounding box center [284, 18] width 213 height 36
paste input "1973696"
click at [211, 18] on input "19 1973696" at bounding box center [284, 18] width 213 height 36
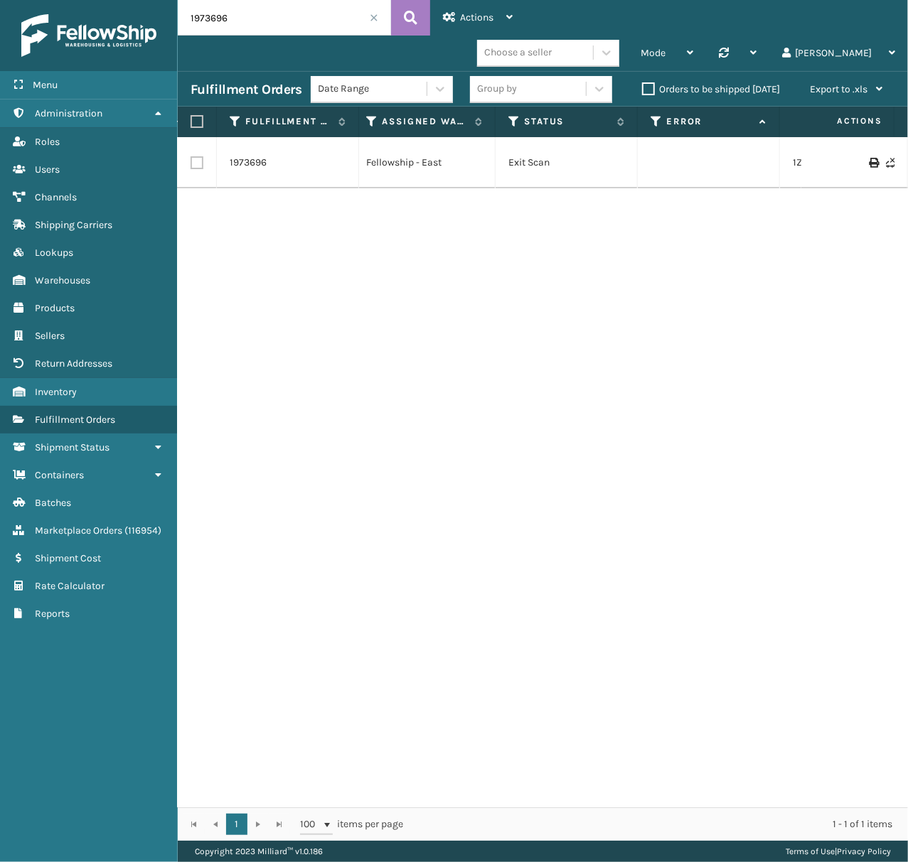
scroll to position [0, 284]
drag, startPoint x: 231, startPoint y: 23, endPoint x: 181, endPoint y: 23, distance: 50.5
click at [181, 23] on input "1973696" at bounding box center [284, 18] width 213 height 36
paste input "1945562"
click at [208, 17] on input "1945562" at bounding box center [284, 18] width 213 height 36
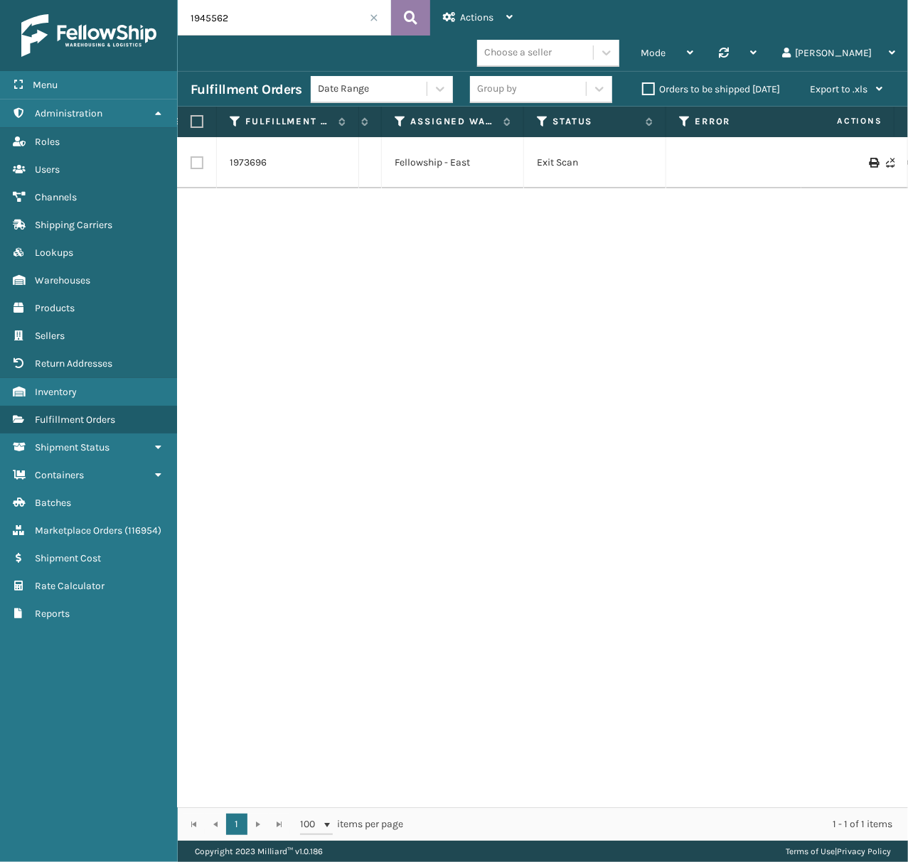
type input "1945562"
click at [414, 21] on icon at bounding box center [411, 17] width 14 height 21
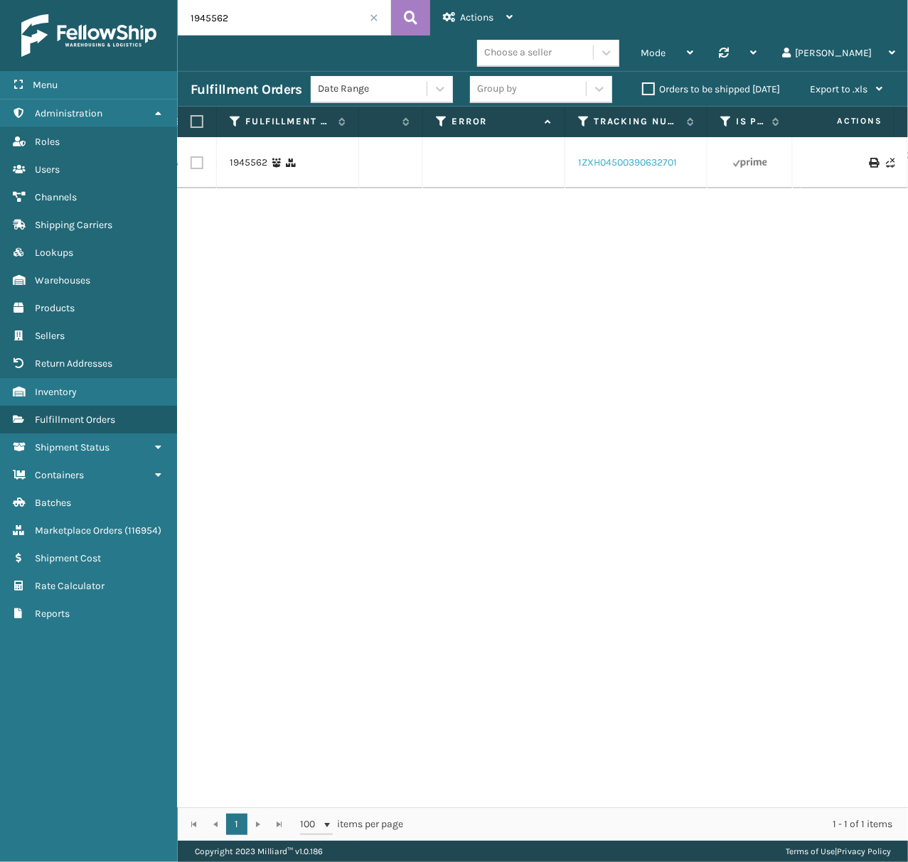
click at [641, 156] on link "1ZXH04500390632701" at bounding box center [627, 162] width 99 height 12
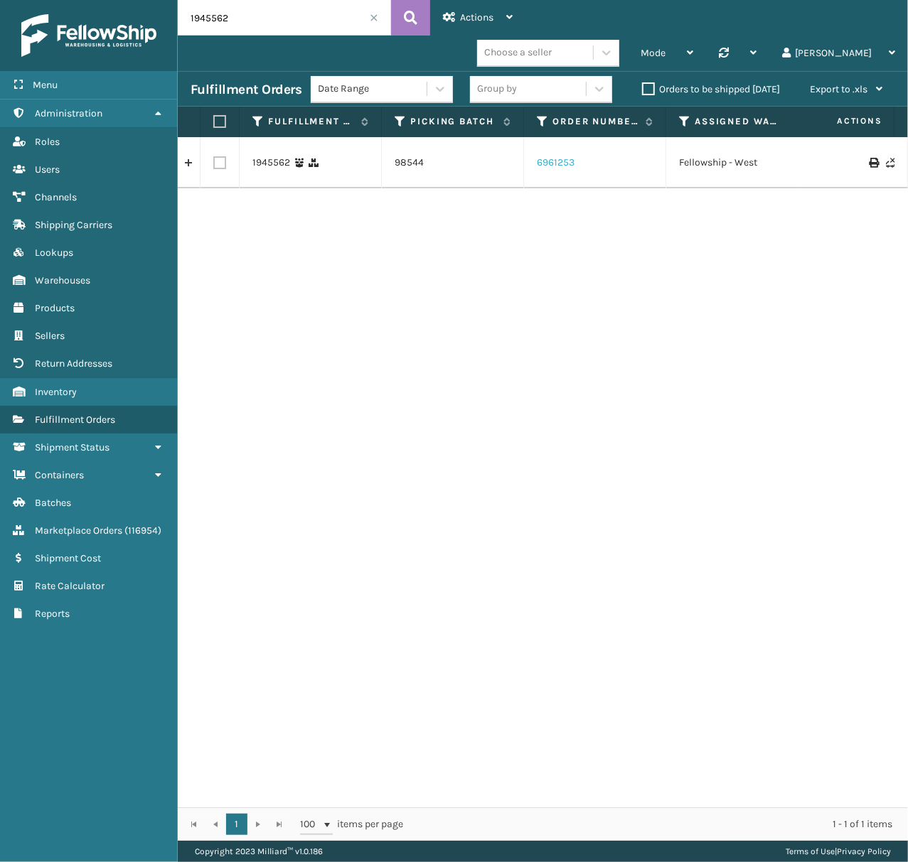
click at [563, 156] on link "6961253" at bounding box center [556, 163] width 38 height 14
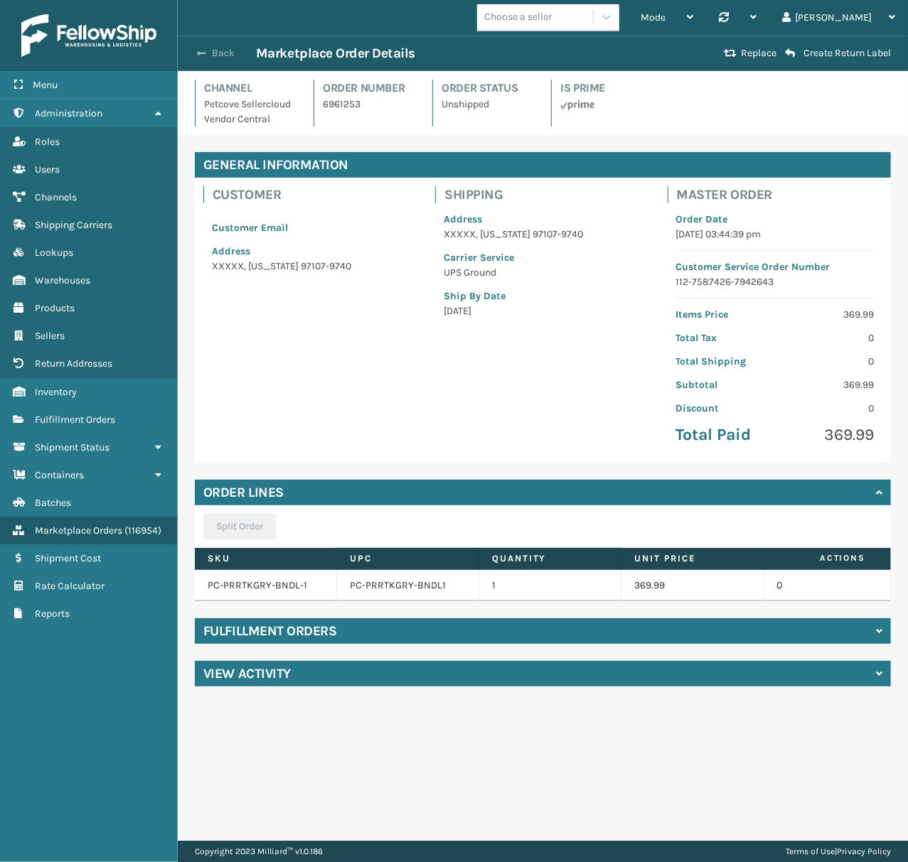
click at [210, 55] on button "Back" at bounding box center [223, 53] width 65 height 13
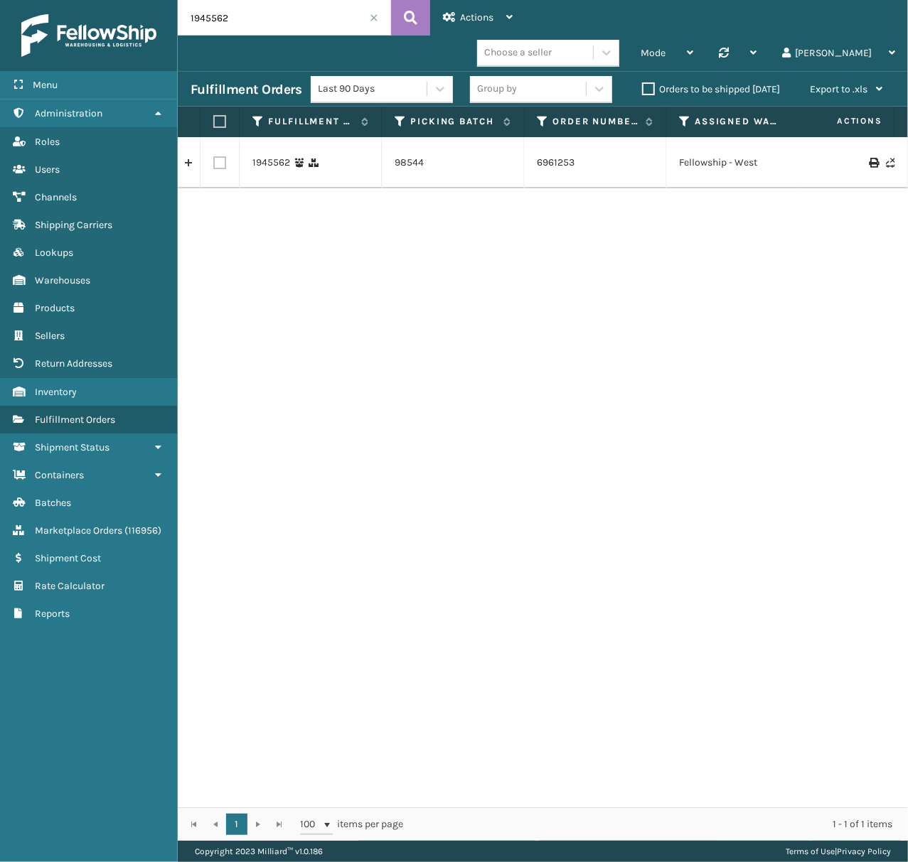
drag, startPoint x: 196, startPoint y: 14, endPoint x: 158, endPoint y: 14, distance: 38.4
click at [158, 0] on div "Menu Administration Roles Users Channels Shipping Carriers Lookups Warehouses P…" at bounding box center [454, 0] width 908 height 0
paste input "text"
click at [205, 16] on input "1945562" at bounding box center [284, 18] width 213 height 36
type input "1945562"
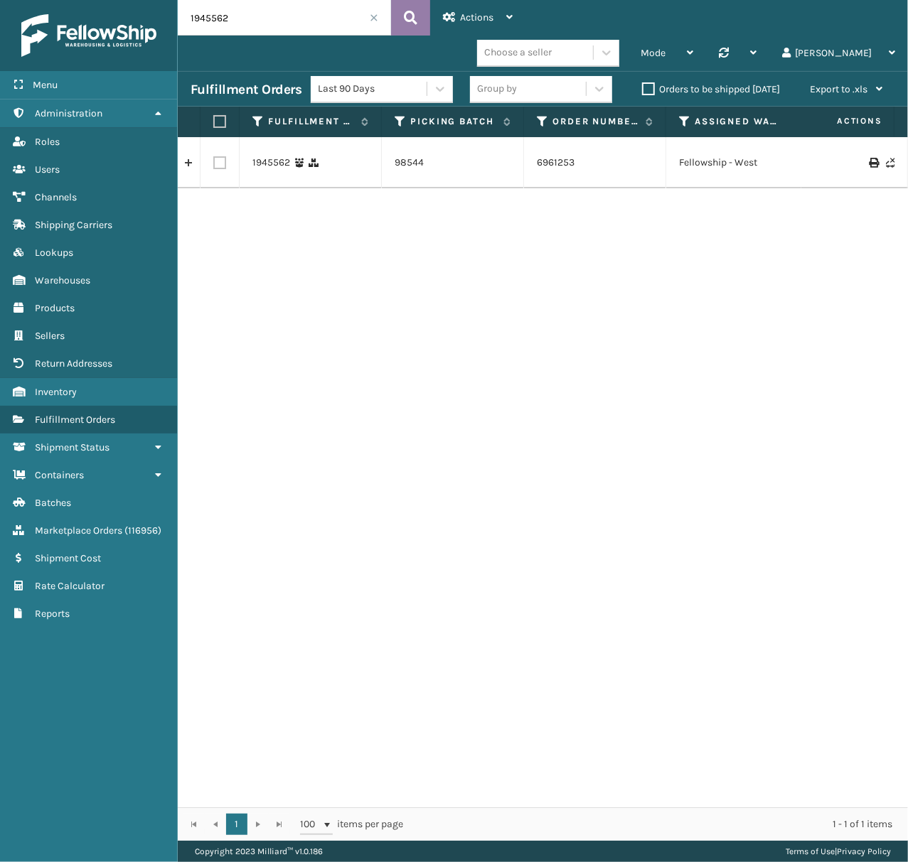
click at [407, 18] on icon at bounding box center [411, 17] width 14 height 21
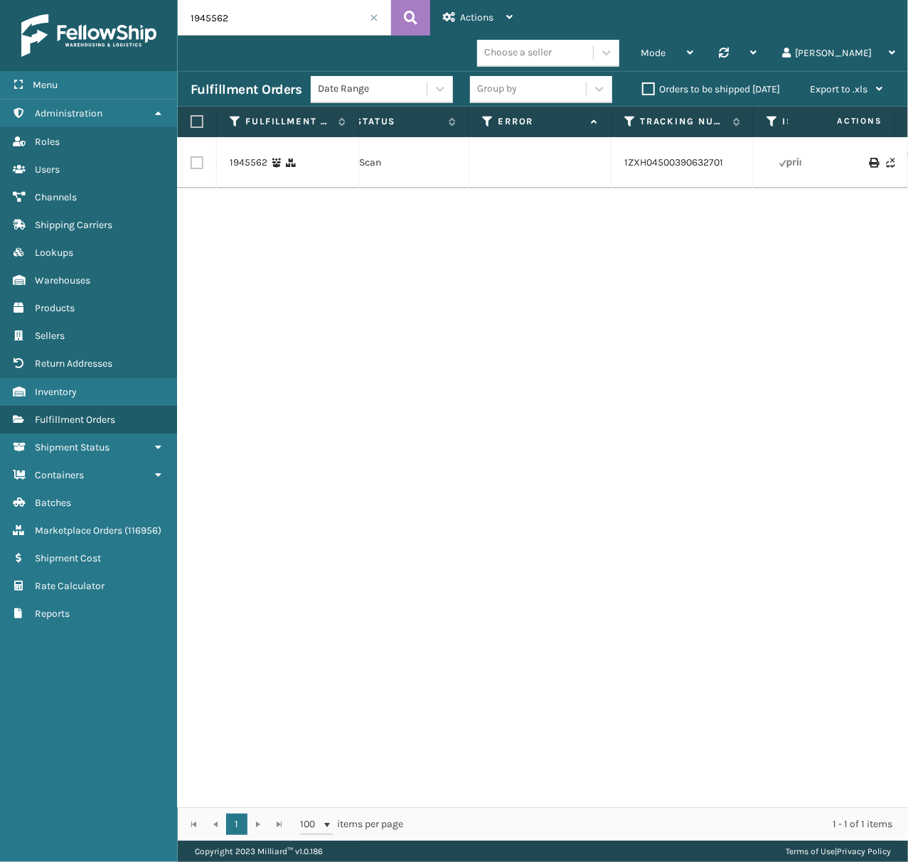
scroll to position [0, 619]
click at [528, 156] on link "1ZXH04500390632701" at bounding box center [536, 162] width 99 height 12
click at [518, 156] on link "1ZXH04500390632701" at bounding box center [536, 162] width 99 height 12
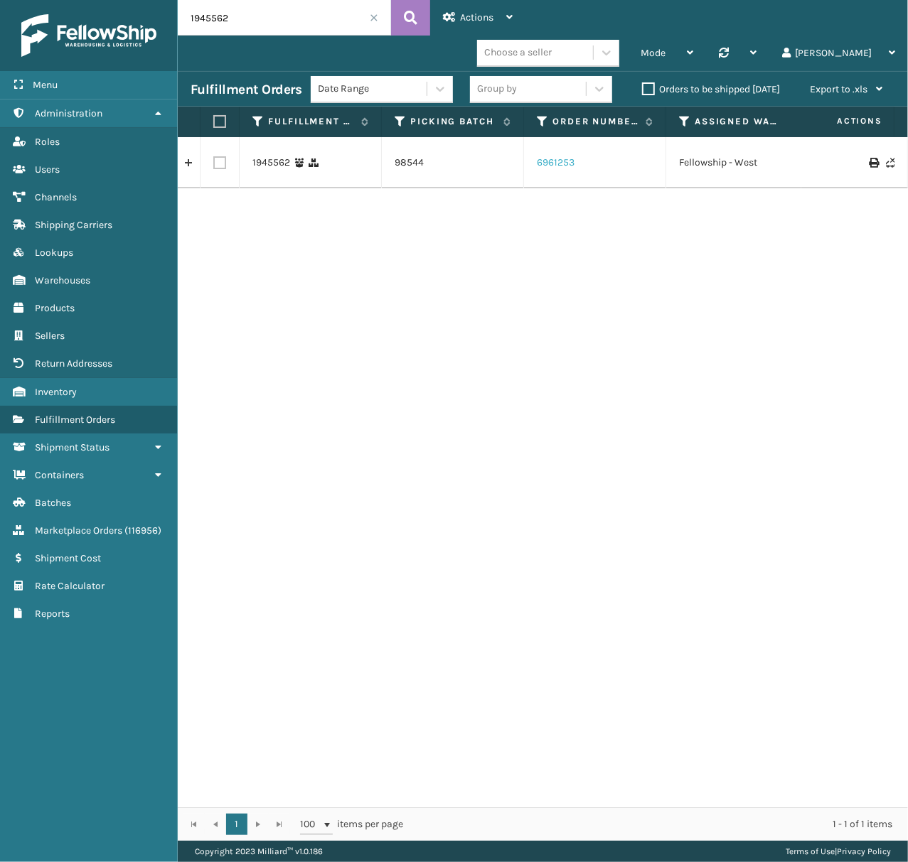
click at [545, 156] on link "6961253" at bounding box center [556, 163] width 38 height 14
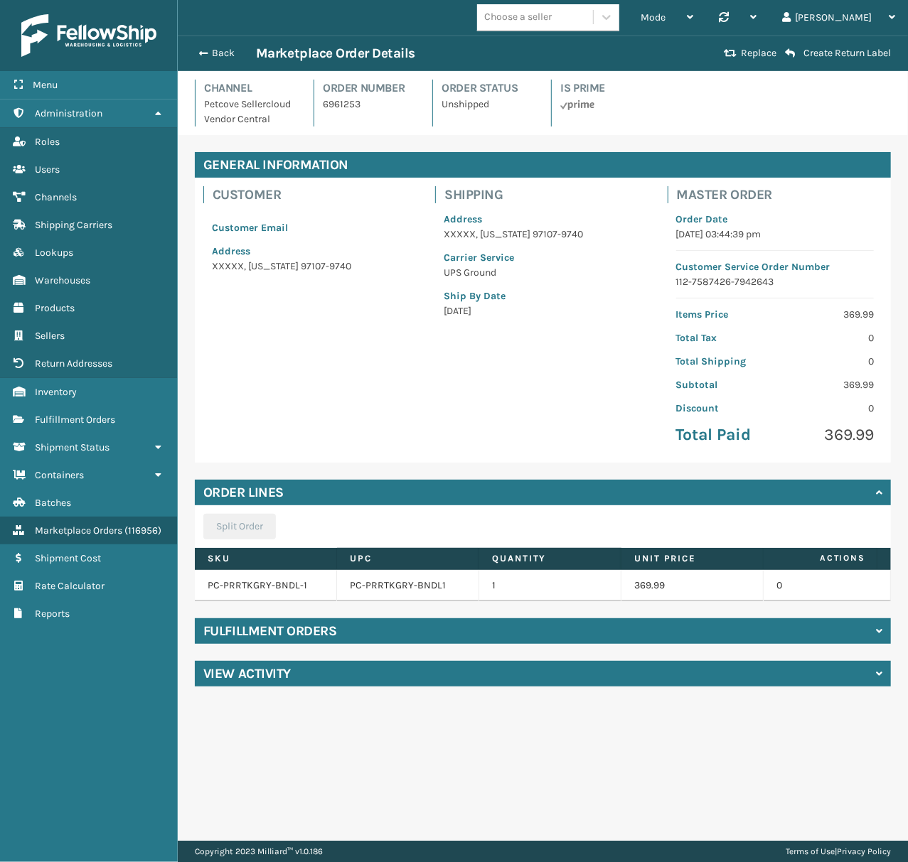
click at [296, 644] on div "Fulfillment Orders" at bounding box center [543, 632] width 696 height 26
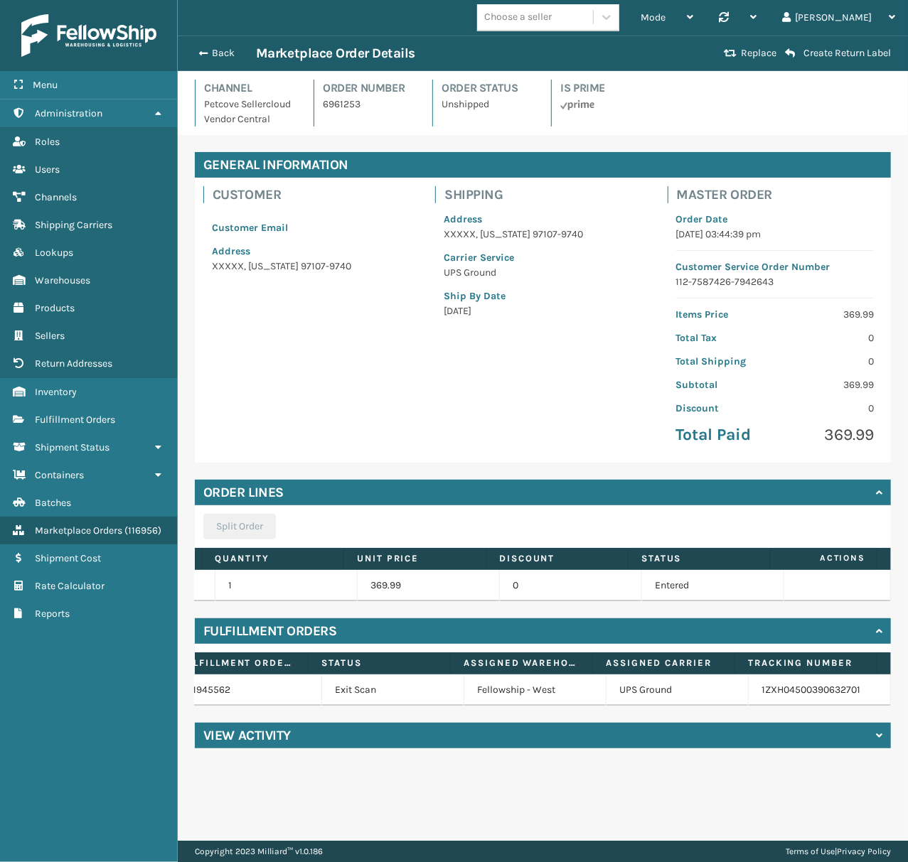
scroll to position [0, 225]
click at [233, 60] on div "Back Marketplace Order Details" at bounding box center [455, 53] width 529 height 17
click at [230, 50] on button "Back" at bounding box center [223, 53] width 65 height 13
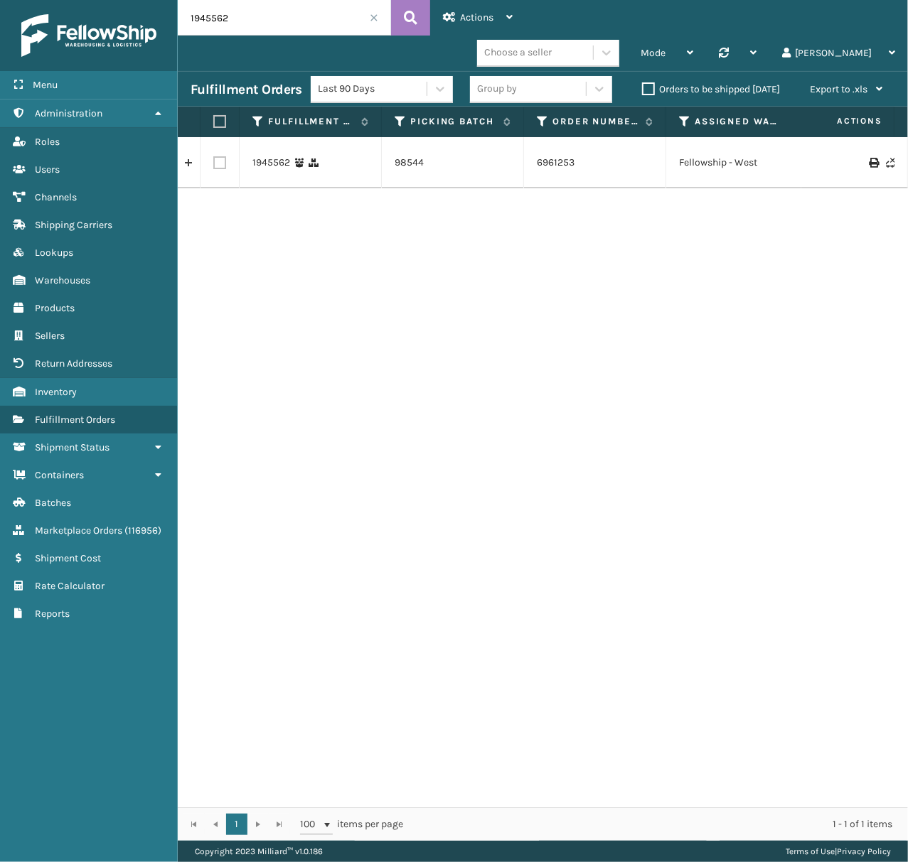
drag, startPoint x: 248, startPoint y: 20, endPoint x: 144, endPoint y: 11, distance: 104.9
click at [143, 0] on div "Menu Administration Roles Users Channels Shipping Carriers Lookups Warehouses P…" at bounding box center [454, 0] width 908 height 0
paste input "26213"
click at [407, 26] on icon at bounding box center [411, 17] width 14 height 21
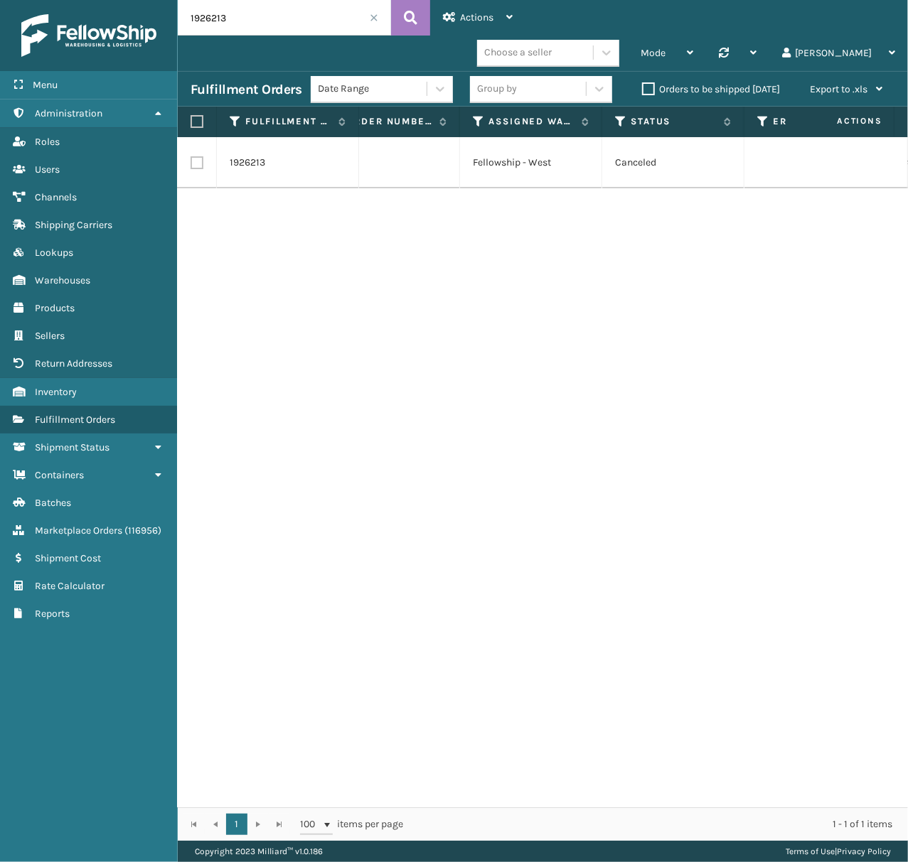
scroll to position [0, 225]
paste input "2005706"
drag, startPoint x: 239, startPoint y: 16, endPoint x: 169, endPoint y: 23, distance: 70.0
click at [169, 0] on div "Menu Administration Roles Users Channels Shipping Carriers Lookups Warehouses P…" at bounding box center [454, 0] width 908 height 0
click at [211, 13] on input "2005706" at bounding box center [284, 18] width 213 height 36
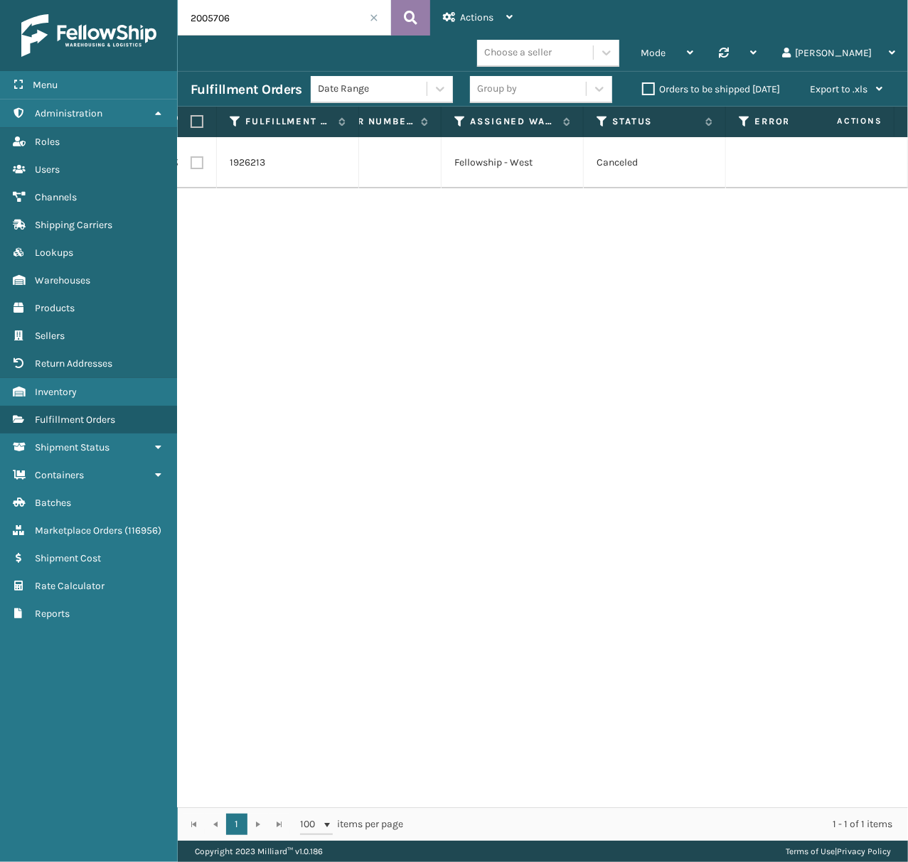
click at [396, 13] on button at bounding box center [410, 18] width 39 height 36
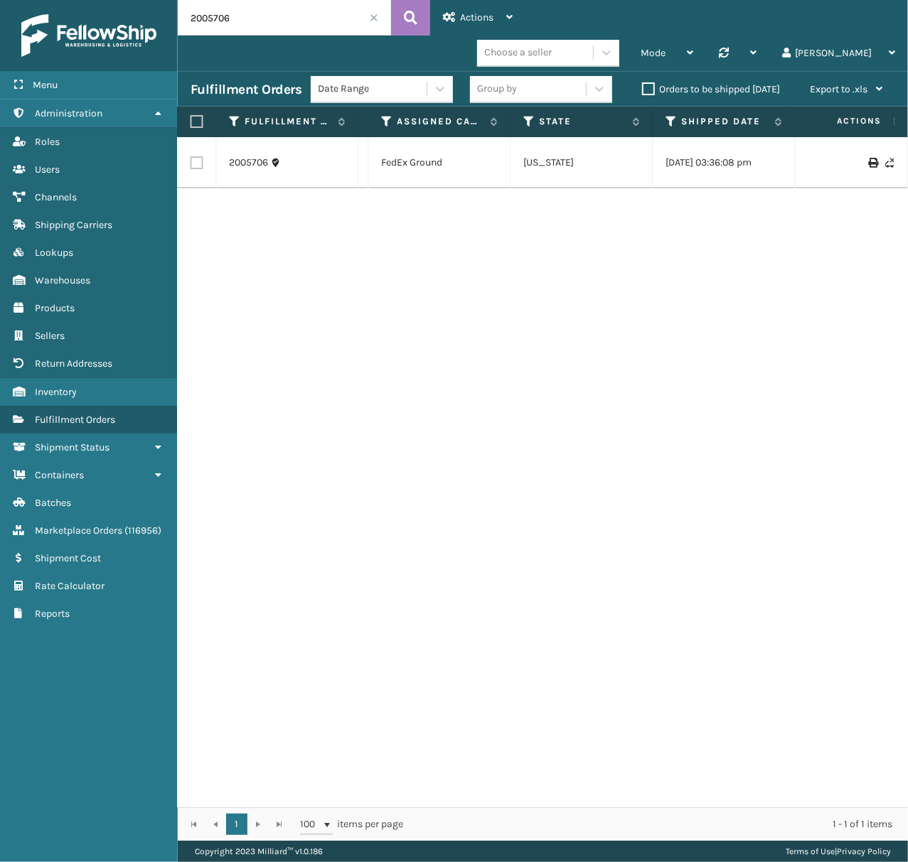
scroll to position [0, 1397]
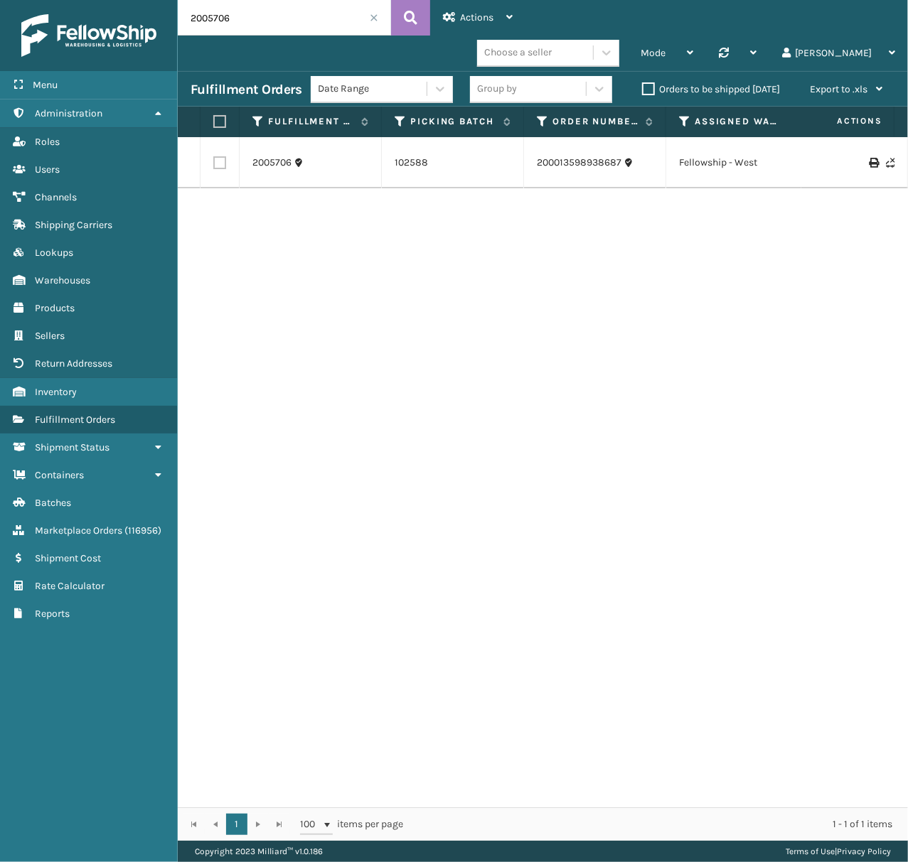
drag, startPoint x: 256, startPoint y: 20, endPoint x: 180, endPoint y: 17, distance: 76.1
click at [180, 17] on input "2005706" at bounding box center [284, 18] width 213 height 36
paste input "2005705"
click at [206, 13] on input "2005705" at bounding box center [284, 18] width 213 height 36
click at [402, 16] on button at bounding box center [410, 18] width 39 height 36
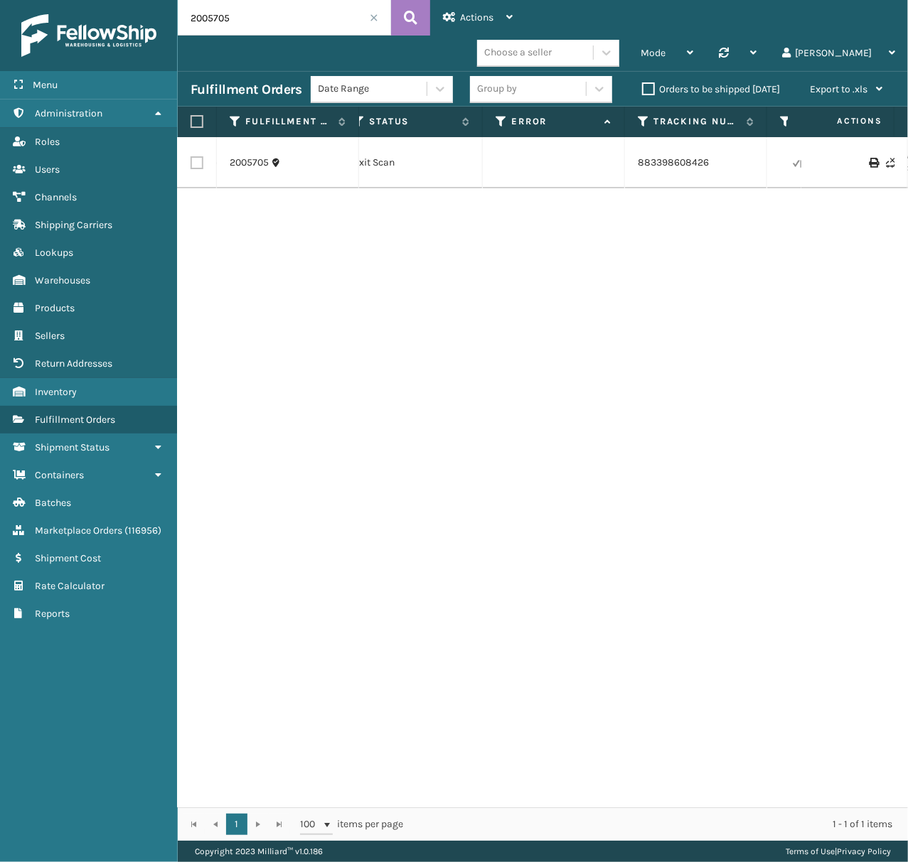
scroll to position [0, 487]
click at [652, 156] on link "883398608426" at bounding box center [654, 162] width 71 height 12
drag, startPoint x: 271, startPoint y: 30, endPoint x: 178, endPoint y: 26, distance: 93.2
click at [180, 26] on input "2005705" at bounding box center [284, 18] width 213 height 36
paste input "112-9096323-5867414"
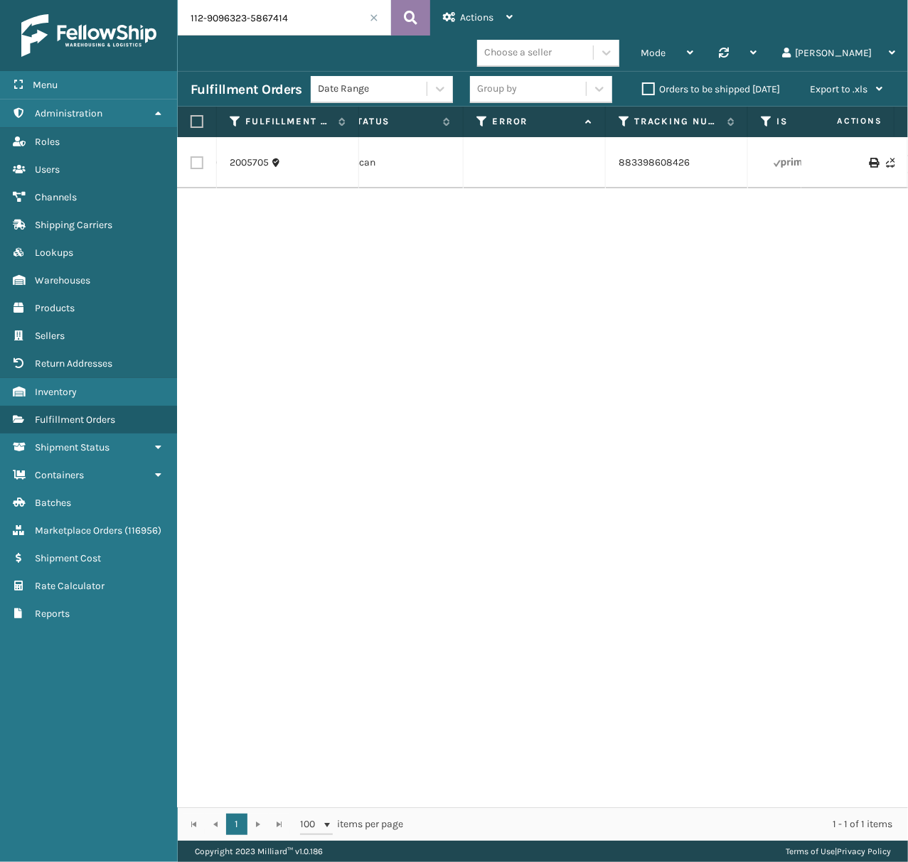
click at [421, 13] on button at bounding box center [410, 18] width 39 height 36
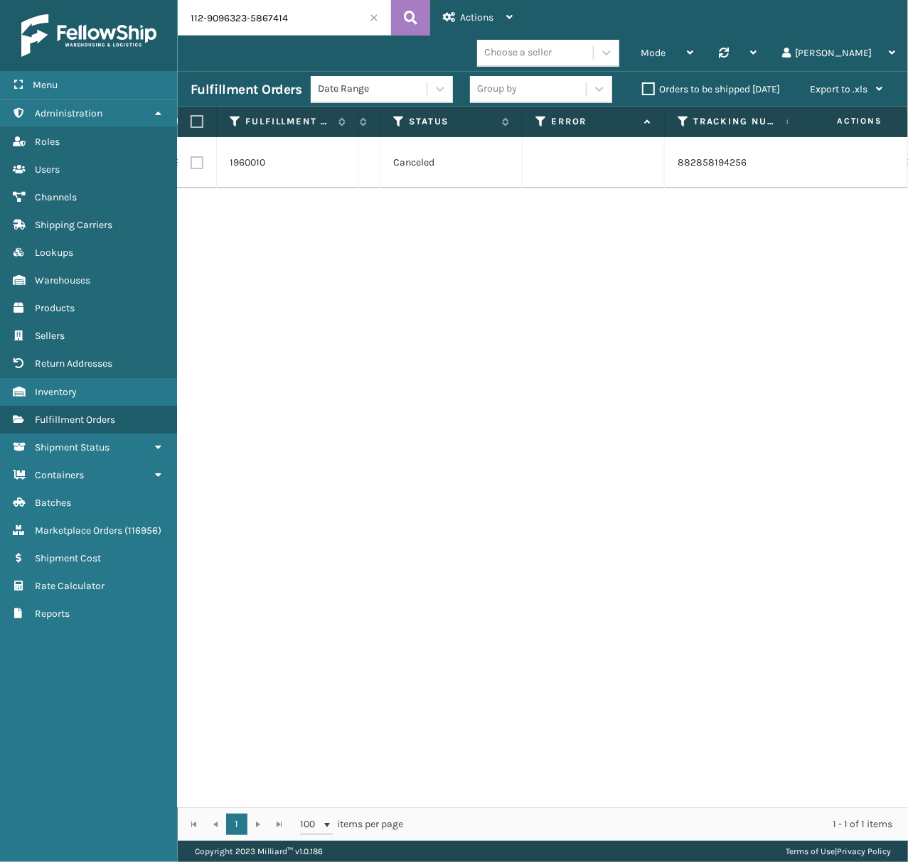
scroll to position [0, 337]
drag, startPoint x: 296, startPoint y: 28, endPoint x: 139, endPoint y: 48, distance: 158.4
click at [139, 0] on div "Menu Administration Roles Users Channels Shipping Carriers Lookups Warehouses P…" at bounding box center [454, 0] width 908 height 0
paste input "759298"
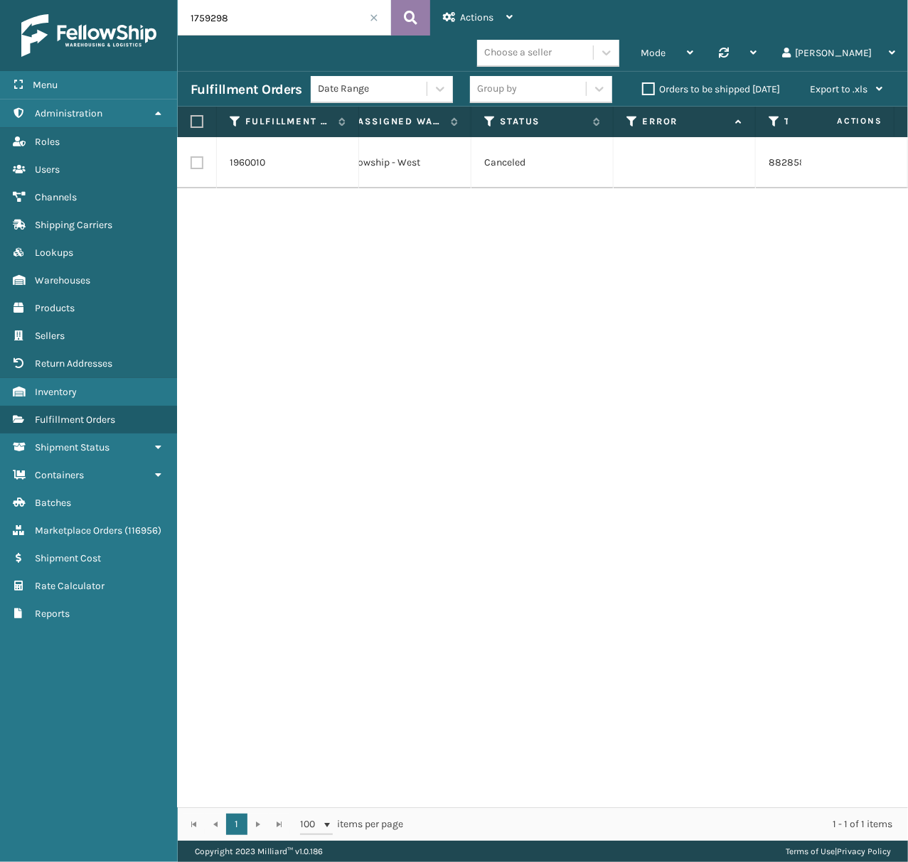
type input "1759298"
click at [405, 14] on icon at bounding box center [411, 17] width 14 height 21
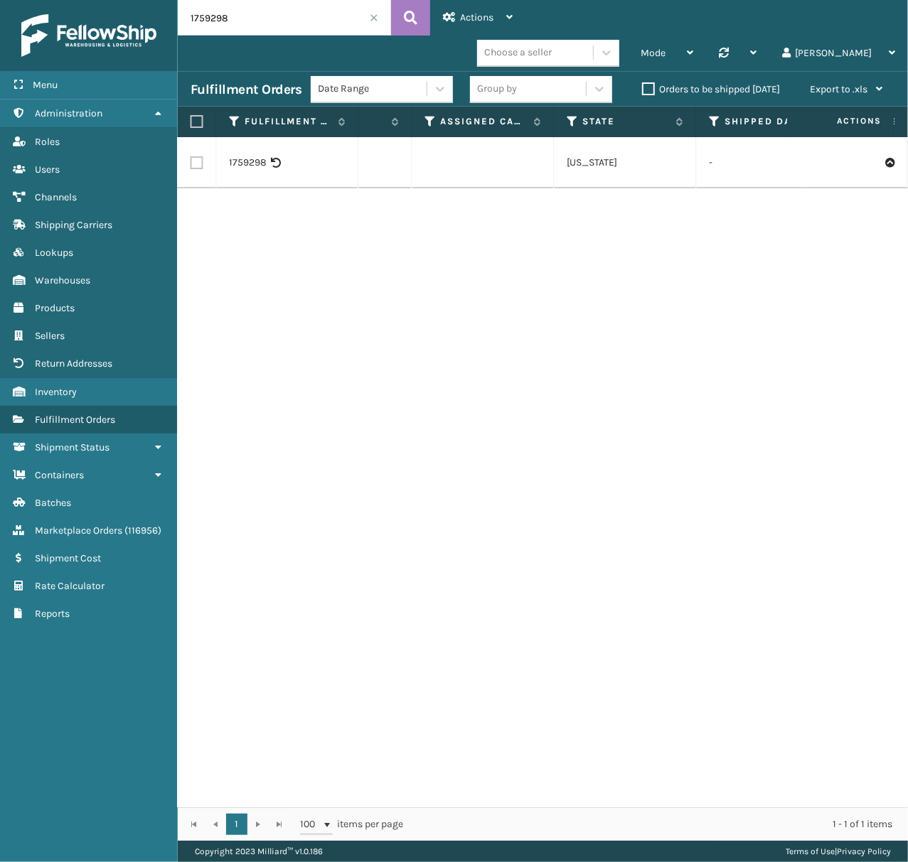
scroll to position [0, 1434]
